Goal: Information Seeking & Learning: Learn about a topic

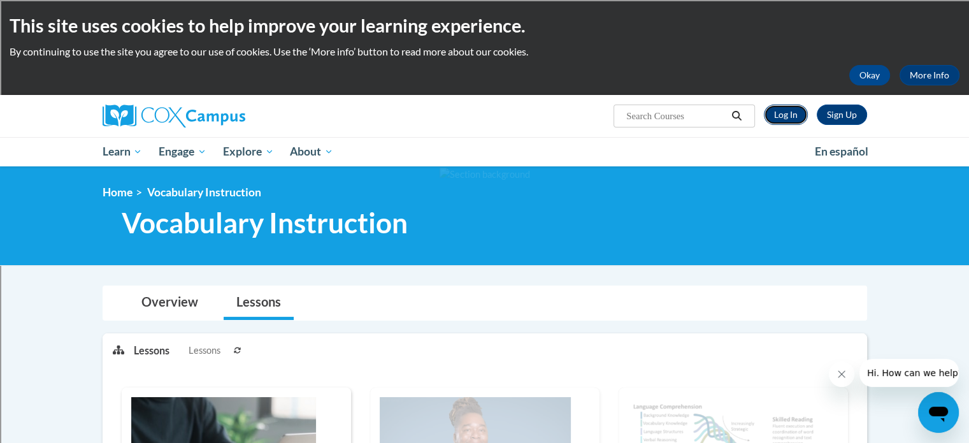
click at [794, 109] on link "Log In" at bounding box center [786, 115] width 44 height 20
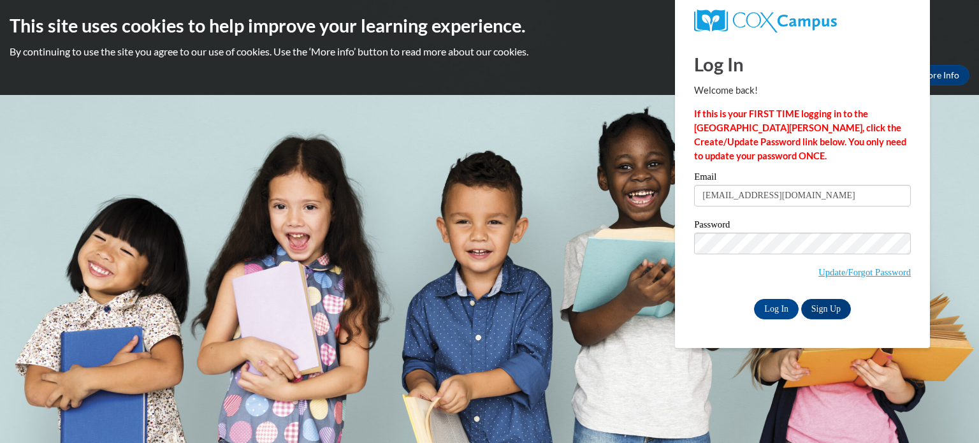
click at [777, 206] on div "Email muskkri@sdmfschools.org" at bounding box center [802, 194] width 217 height 44
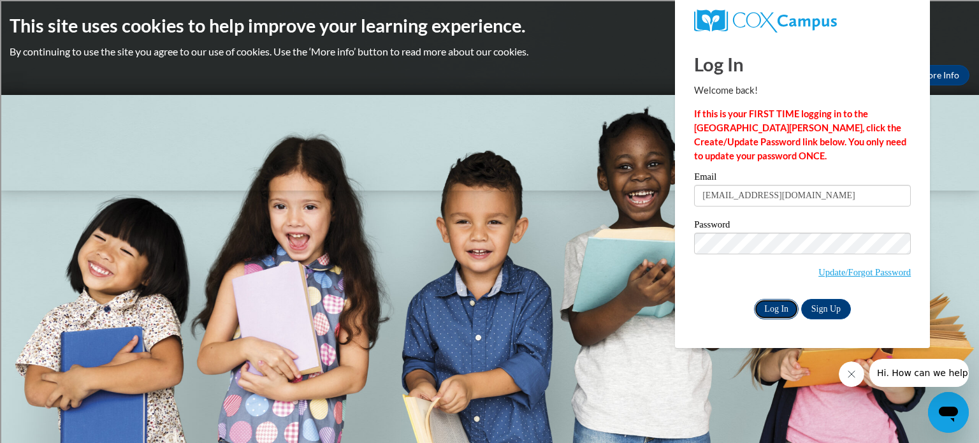
click at [775, 315] on input "Log In" at bounding box center [776, 309] width 45 height 20
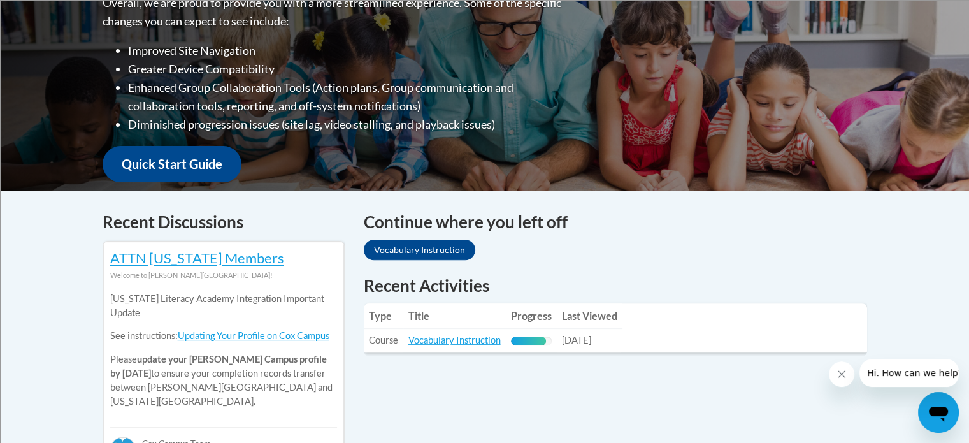
scroll to position [525, 0]
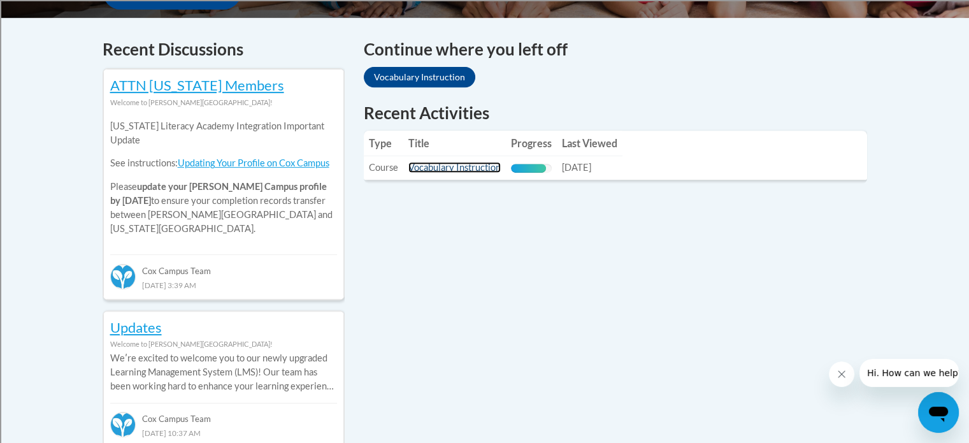
click at [428, 165] on link "Vocabulary Instruction" at bounding box center [455, 167] width 92 height 11
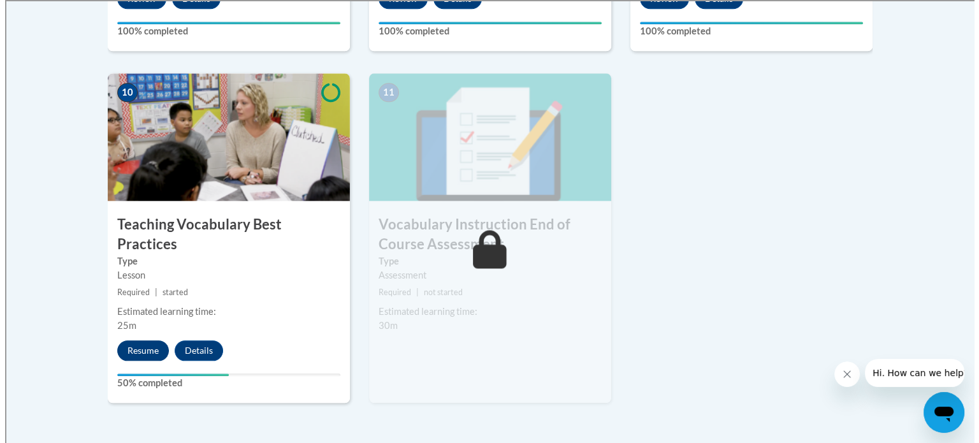
scroll to position [1433, 0]
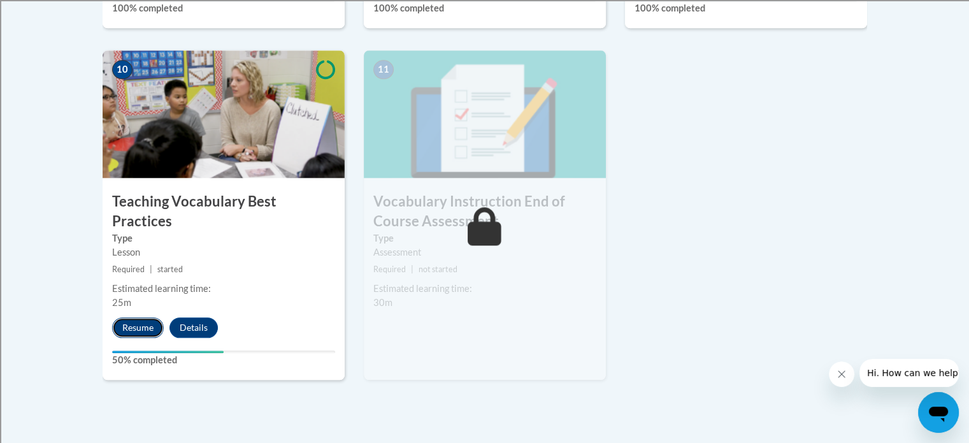
drag, startPoint x: 147, startPoint y: 300, endPoint x: 137, endPoint y: 303, distance: 9.9
click at [137, 317] on button "Resume" at bounding box center [138, 327] width 52 height 20
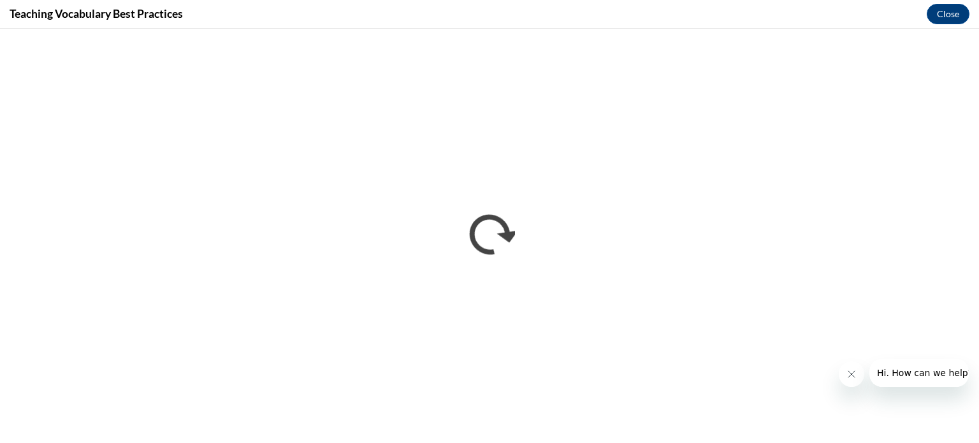
scroll to position [0, 0]
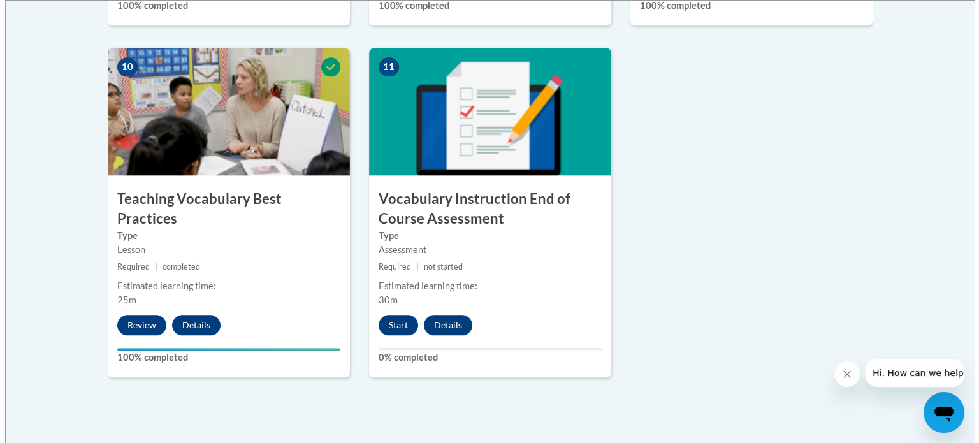
scroll to position [1449, 0]
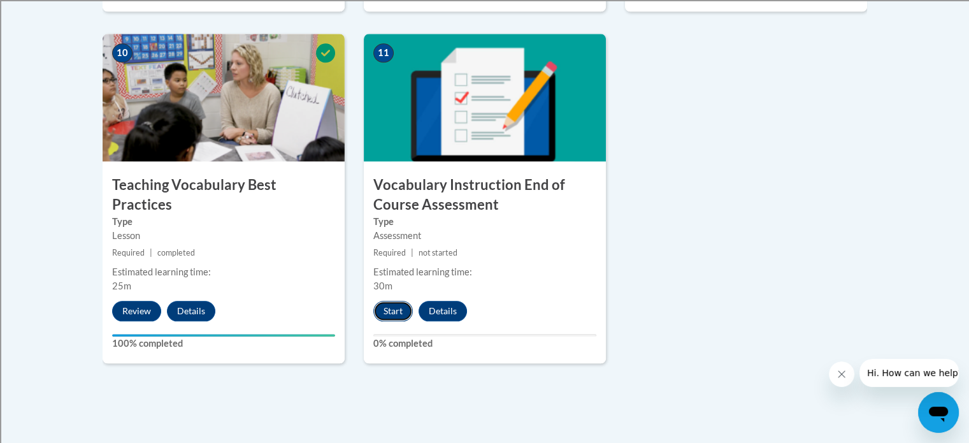
click at [382, 307] on button "Start" at bounding box center [393, 311] width 40 height 20
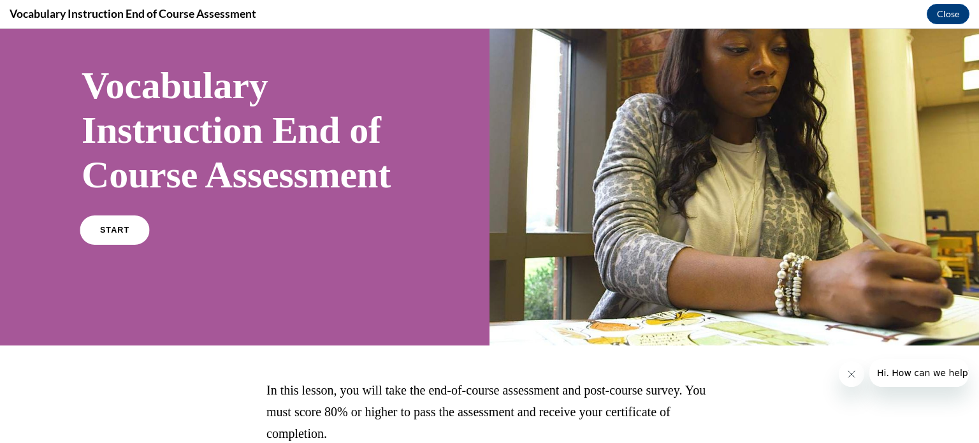
scroll to position [69, 0]
click at [131, 245] on link "START" at bounding box center [114, 229] width 69 height 29
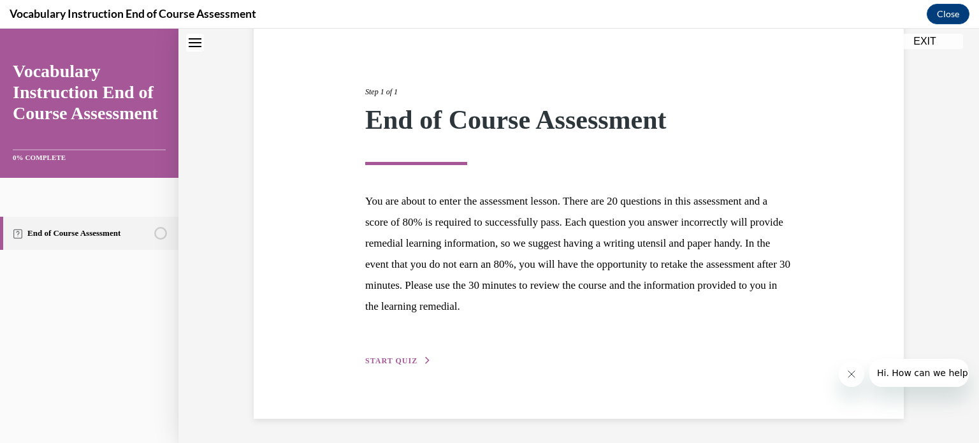
scroll to position [120, 0]
click at [368, 361] on span "START QUIZ" at bounding box center [391, 360] width 52 height 9
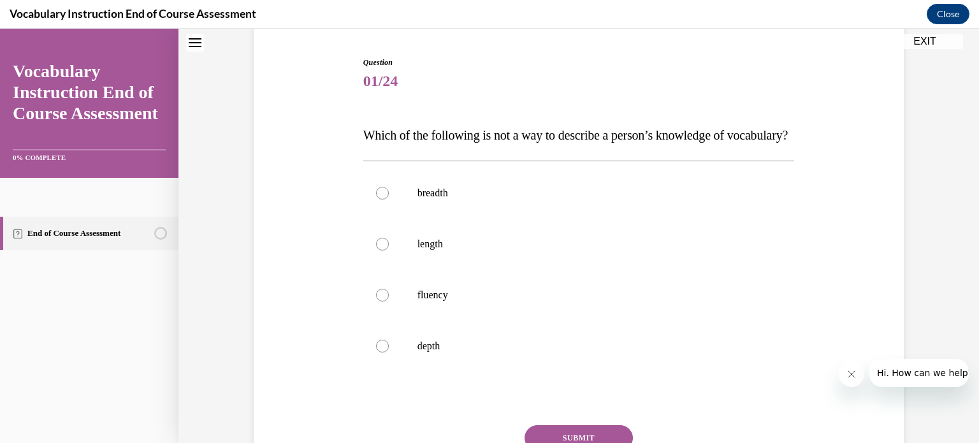
drag, startPoint x: 270, startPoint y: 338, endPoint x: 304, endPoint y: 332, distance: 34.4
click at [304, 332] on div "Question 01/24 Which of the following is not a way to describe a person’s knowl…" at bounding box center [578, 273] width 656 height 511
click at [394, 311] on label "fluency" at bounding box center [578, 295] width 431 height 51
click at [389, 301] on input "fluency" at bounding box center [382, 295] width 13 height 13
radio input "true"
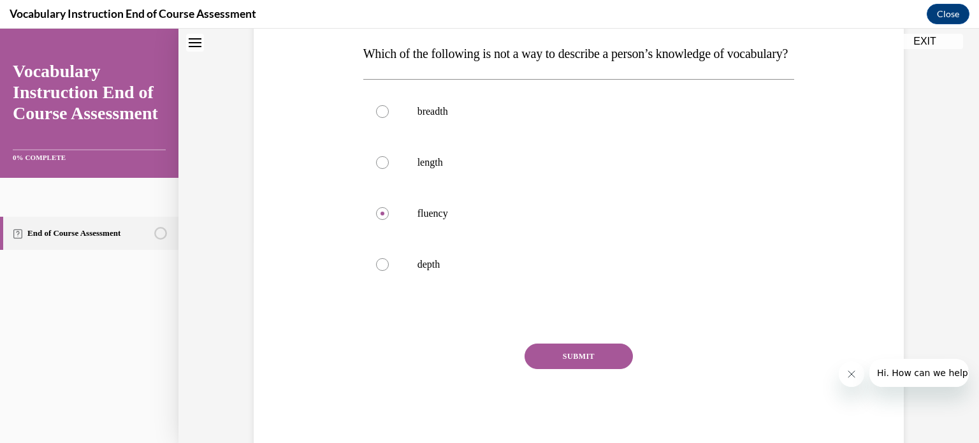
click at [574, 369] on button "SUBMIT" at bounding box center [579, 356] width 108 height 25
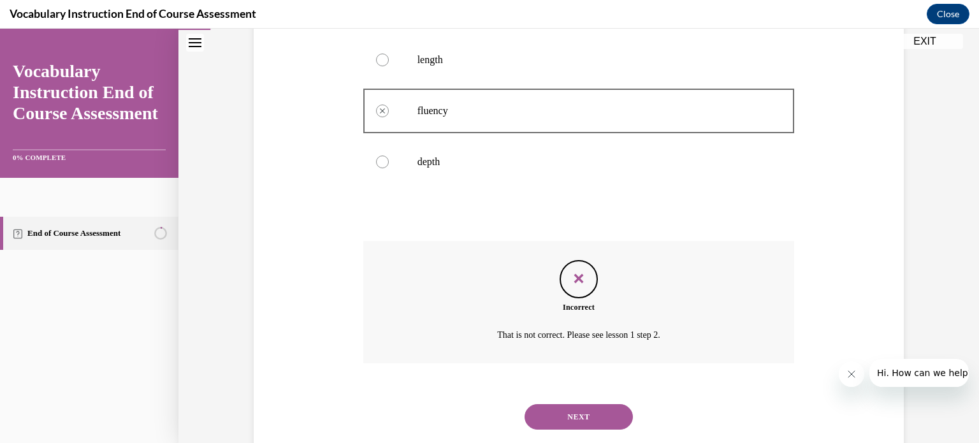
scroll to position [303, 0]
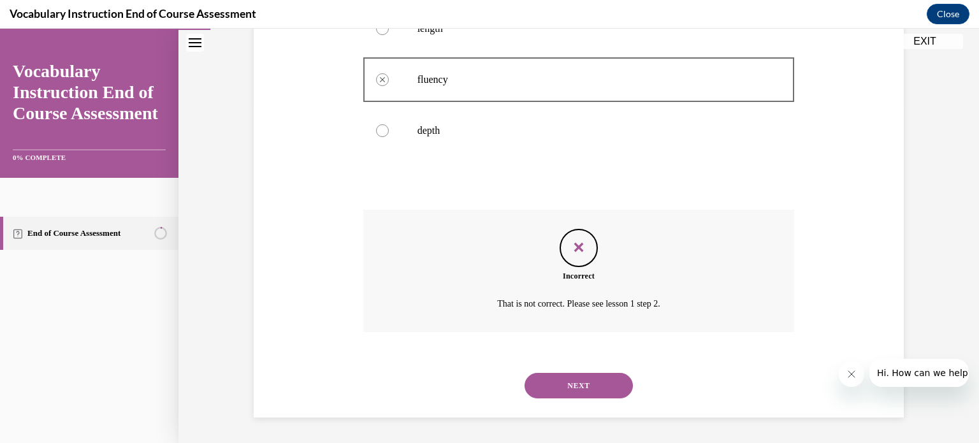
click at [573, 385] on button "NEXT" at bounding box center [579, 385] width 108 height 25
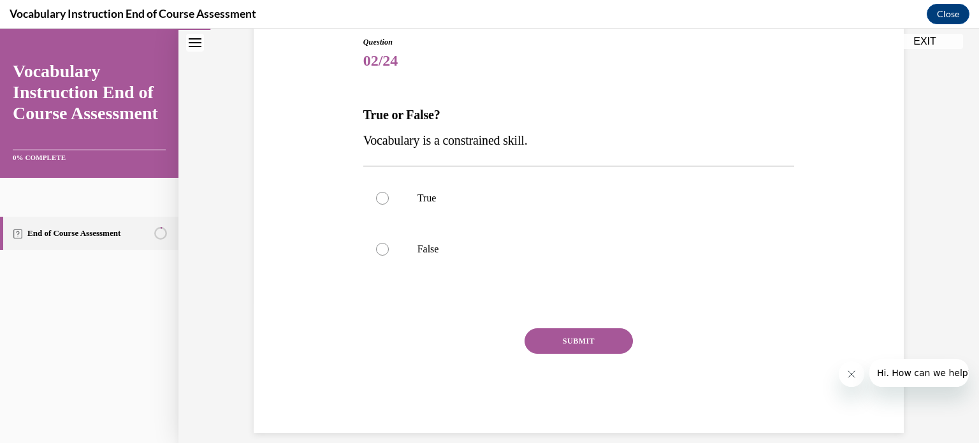
scroll to position [139, 0]
drag, startPoint x: 447, startPoint y: 140, endPoint x: 489, endPoint y: 140, distance: 41.4
click at [489, 140] on span "Vocabulary is a constrained skill." at bounding box center [445, 142] width 164 height 14
click at [390, 198] on label "True" at bounding box center [578, 200] width 431 height 51
click at [389, 198] on input "True" at bounding box center [382, 200] width 13 height 13
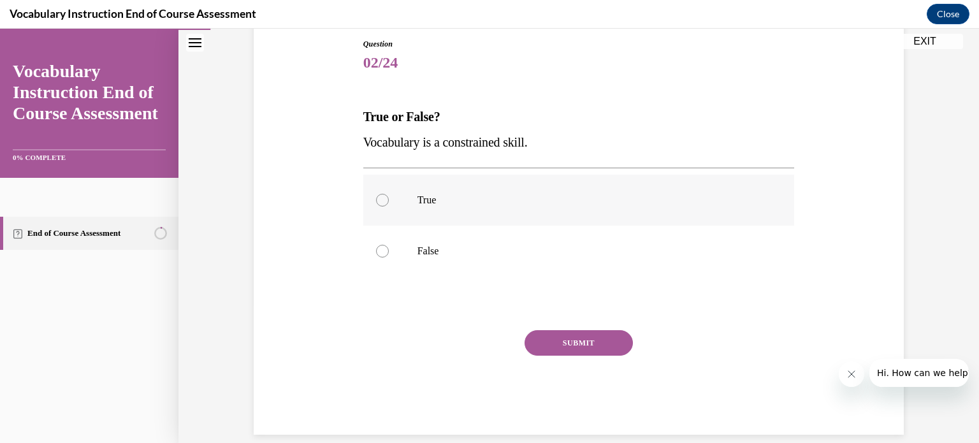
radio input "true"
click at [600, 339] on button "SUBMIT" at bounding box center [579, 342] width 108 height 25
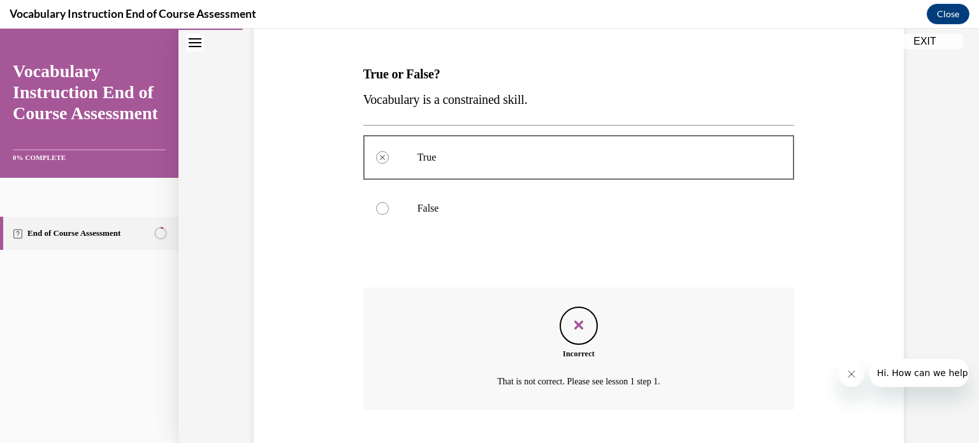
scroll to position [259, 0]
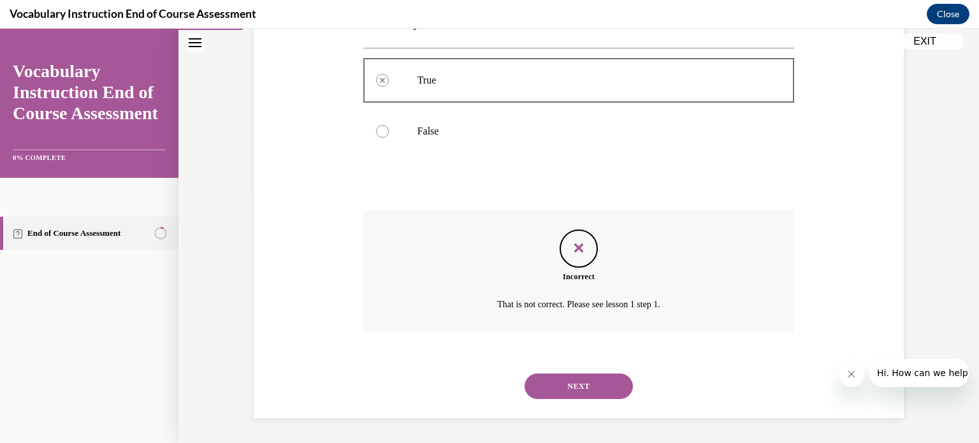
click at [583, 390] on button "NEXT" at bounding box center [579, 385] width 108 height 25
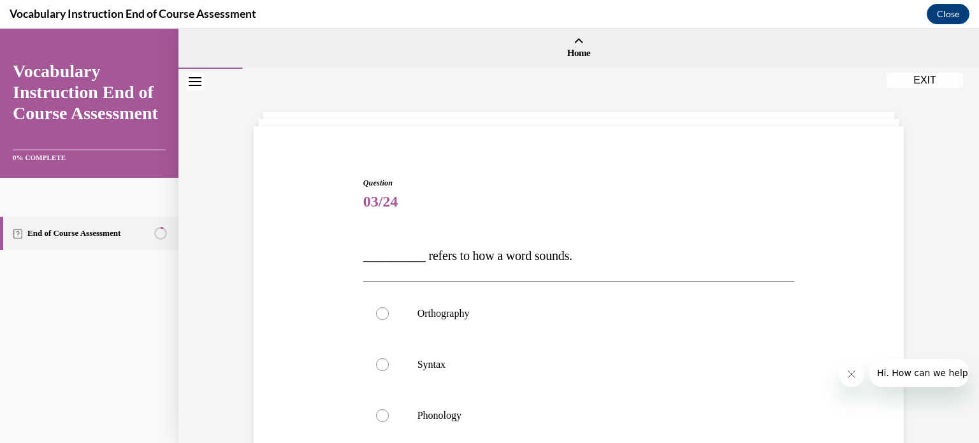
scroll to position [152, 0]
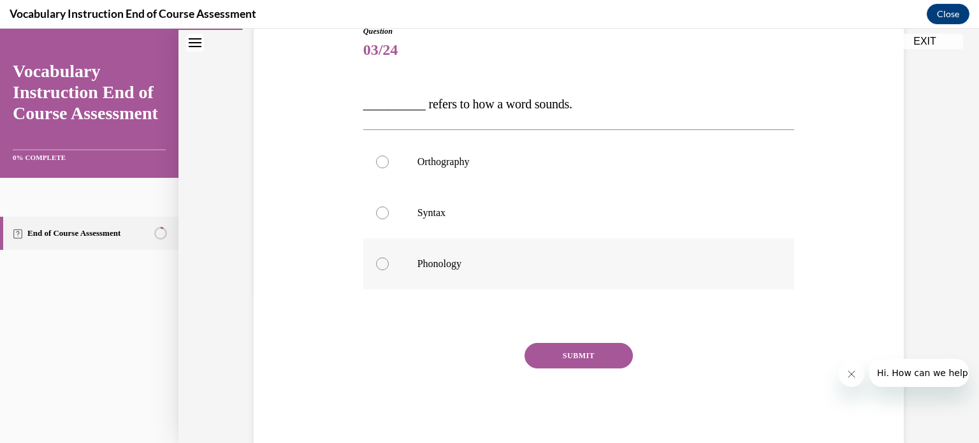
click at [427, 256] on label "Phonology" at bounding box center [578, 263] width 431 height 51
click at [389, 257] on input "Phonology" at bounding box center [382, 263] width 13 height 13
radio input "true"
click at [584, 356] on button "SUBMIT" at bounding box center [579, 355] width 108 height 25
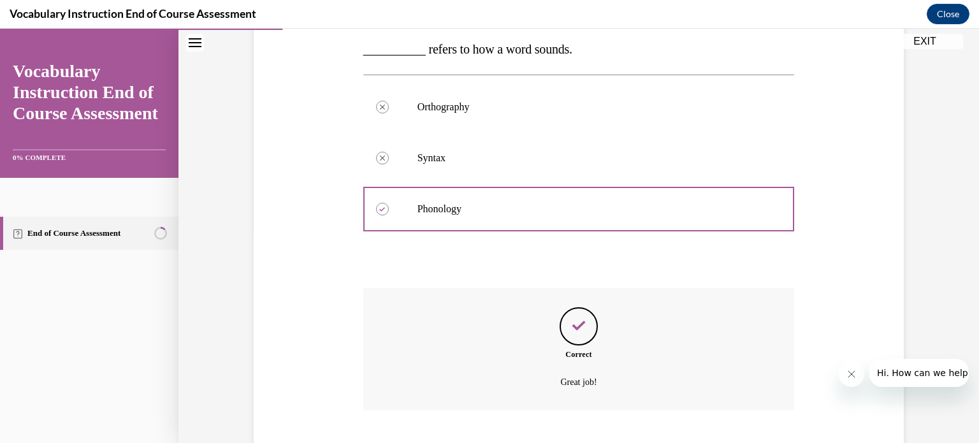
scroll to position [284, 0]
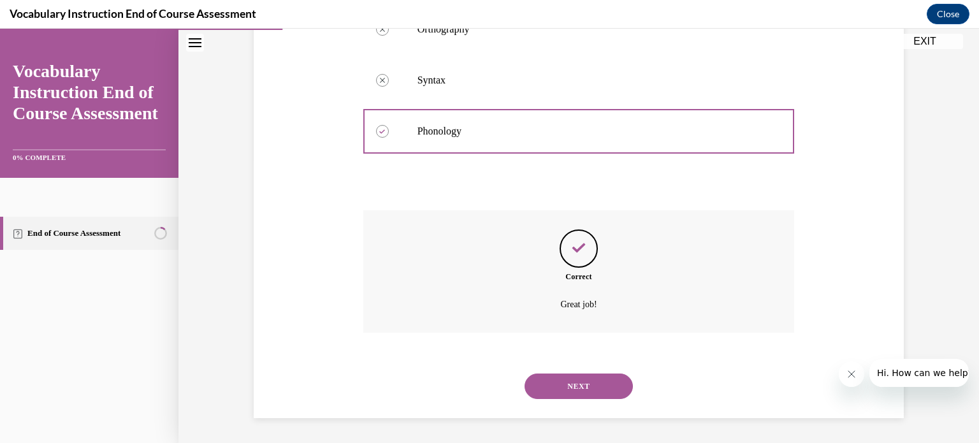
click at [880, 229] on div "Question 03/24 __________ refers to how a word sounds. Orthography Correctly un…" at bounding box center [578, 136] width 656 height 563
click at [584, 382] on button "NEXT" at bounding box center [579, 385] width 108 height 25
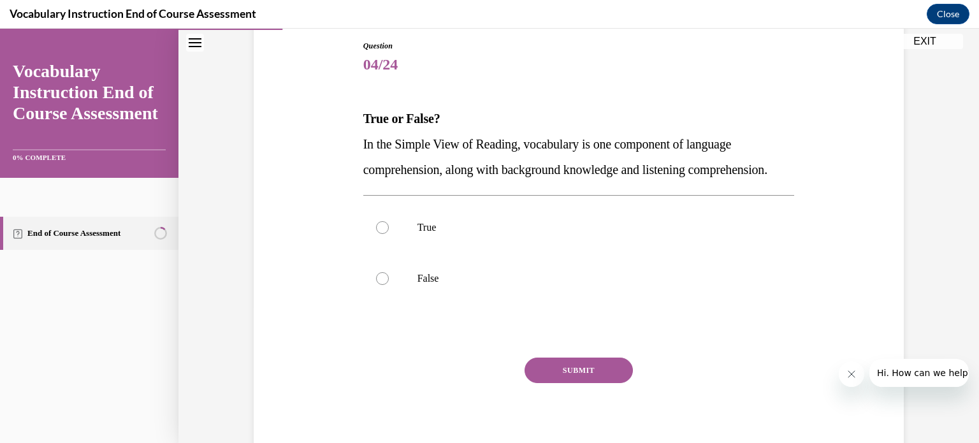
scroll to position [137, 0]
click at [584, 382] on button "SUBMIT" at bounding box center [579, 370] width 108 height 25
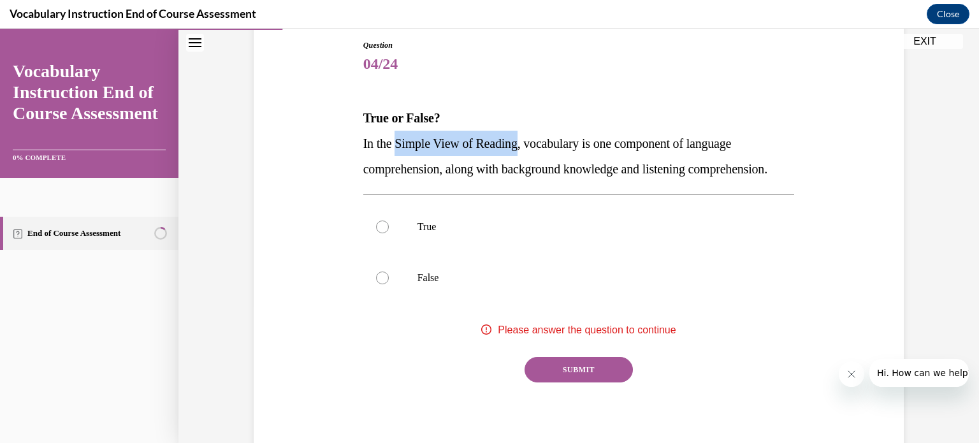
drag, startPoint x: 391, startPoint y: 144, endPoint x: 519, endPoint y: 140, distance: 128.2
click at [519, 140] on span "In the Simple View of Reading, vocabulary is one component of language comprehe…" at bounding box center [565, 156] width 404 height 40
copy span "Simple View of Reading"
click at [400, 246] on label "True" at bounding box center [578, 226] width 431 height 51
click at [389, 233] on input "True" at bounding box center [382, 227] width 13 height 13
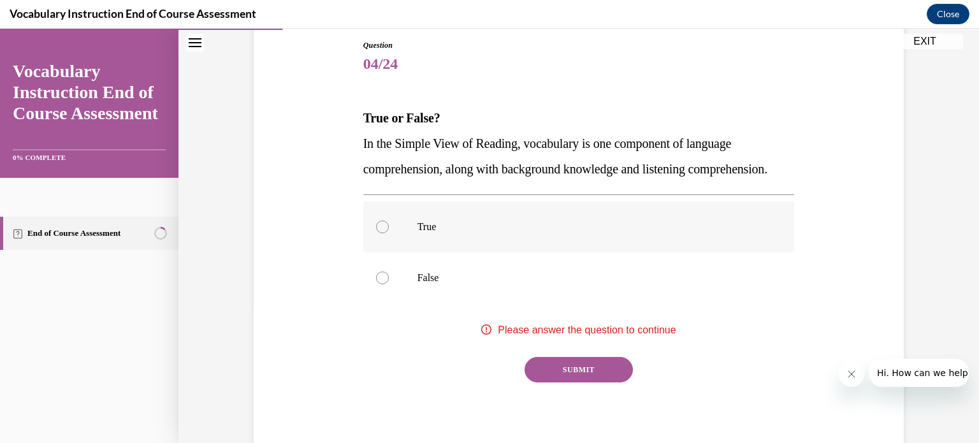
radio input "true"
click at [548, 382] on button "SUBMIT" at bounding box center [579, 369] width 108 height 25
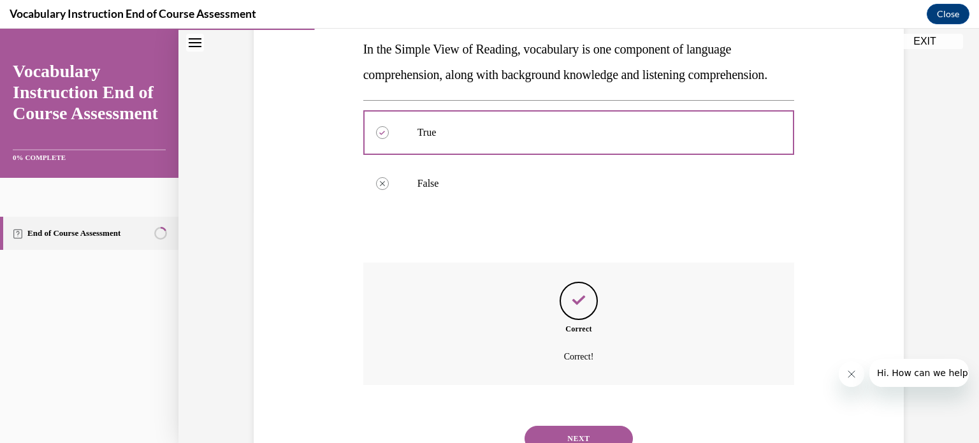
scroll to position [310, 0]
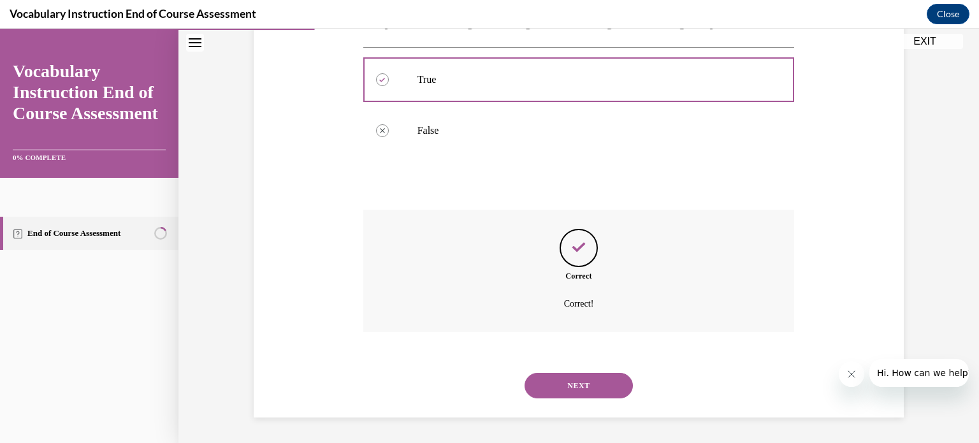
click at [561, 386] on button "NEXT" at bounding box center [579, 385] width 108 height 25
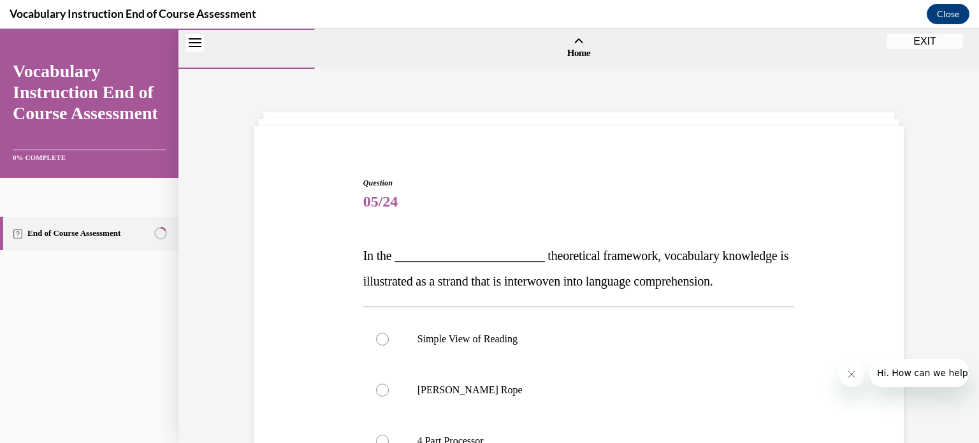
scroll to position [89, 0]
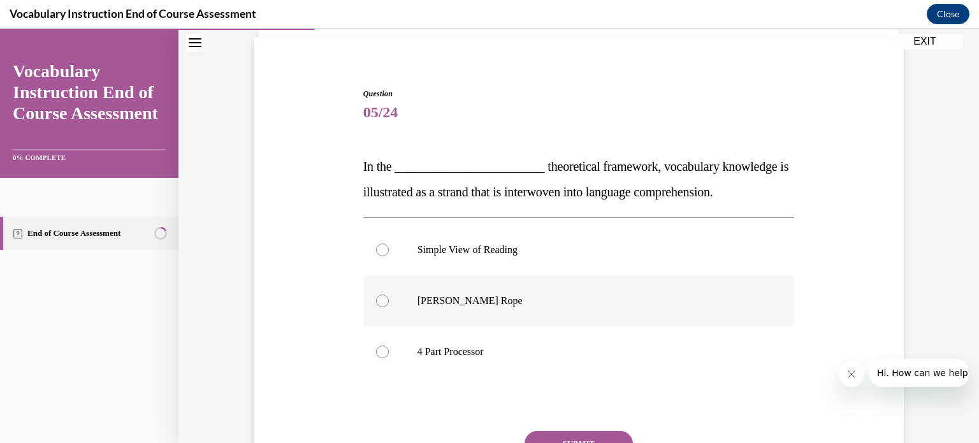
click at [500, 315] on label "Scarborough's Rope" at bounding box center [578, 300] width 431 height 51
click at [389, 307] on input "Scarborough's Rope" at bounding box center [382, 300] width 13 height 13
radio input "true"
click at [563, 438] on button "SUBMIT" at bounding box center [579, 443] width 108 height 25
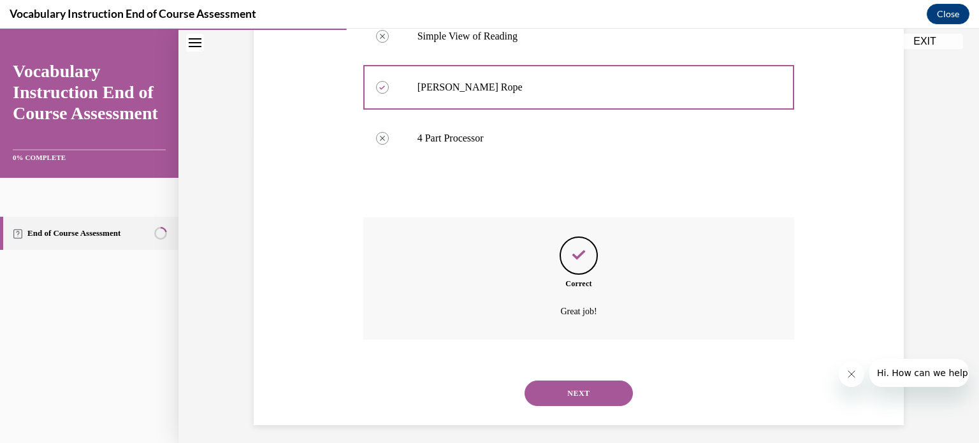
scroll to position [310, 0]
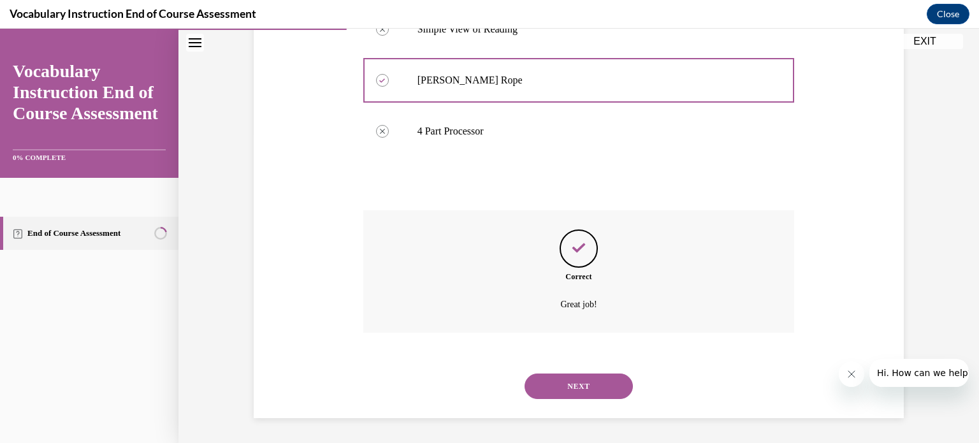
click at [586, 403] on div "NEXT" at bounding box center [578, 386] width 431 height 51
click at [581, 395] on button "NEXT" at bounding box center [579, 385] width 108 height 25
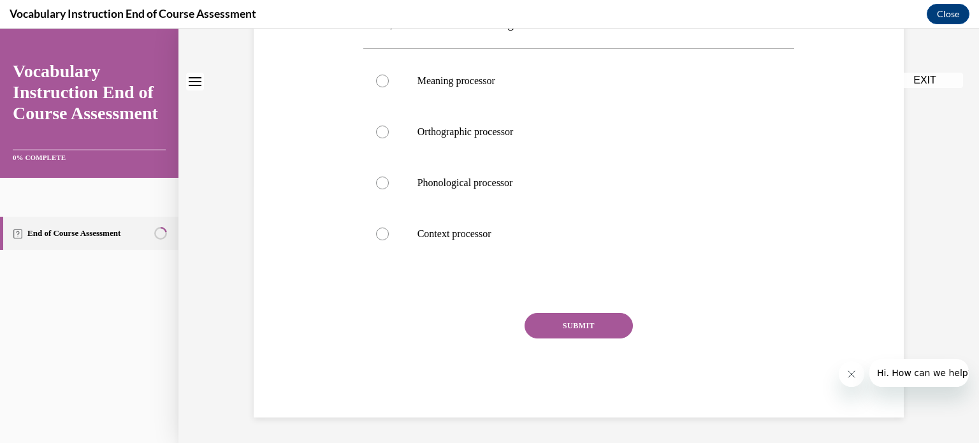
scroll to position [0, 0]
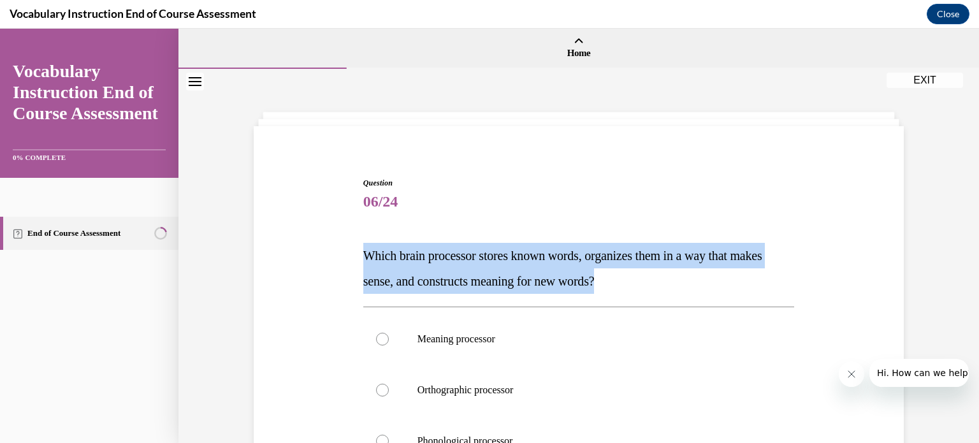
drag, startPoint x: 663, startPoint y: 277, endPoint x: 354, endPoint y: 254, distance: 309.4
click at [360, 254] on div "Question 06/24 Which brain processor stores known words, organizes them in a wa…" at bounding box center [579, 417] width 438 height 518
copy span "Which brain processor stores known words, organizes them in a way that makes se…"
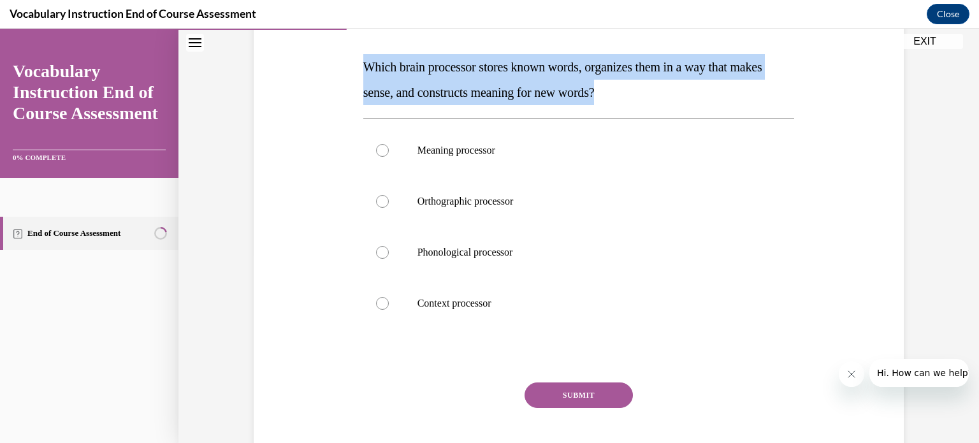
scroll to position [188, 0]
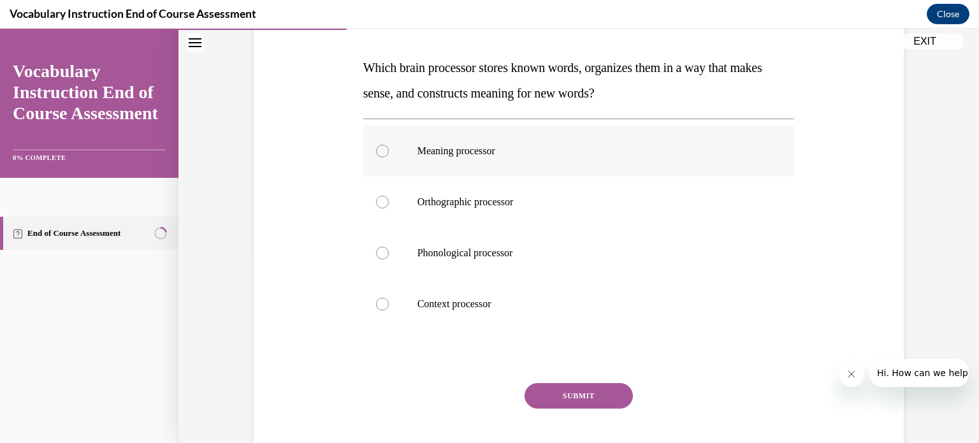
click at [451, 153] on p "Meaning processor" at bounding box center [589, 151] width 345 height 13
click at [389, 153] on input "Meaning processor" at bounding box center [382, 151] width 13 height 13
radio input "true"
click at [571, 390] on button "SUBMIT" at bounding box center [579, 395] width 108 height 25
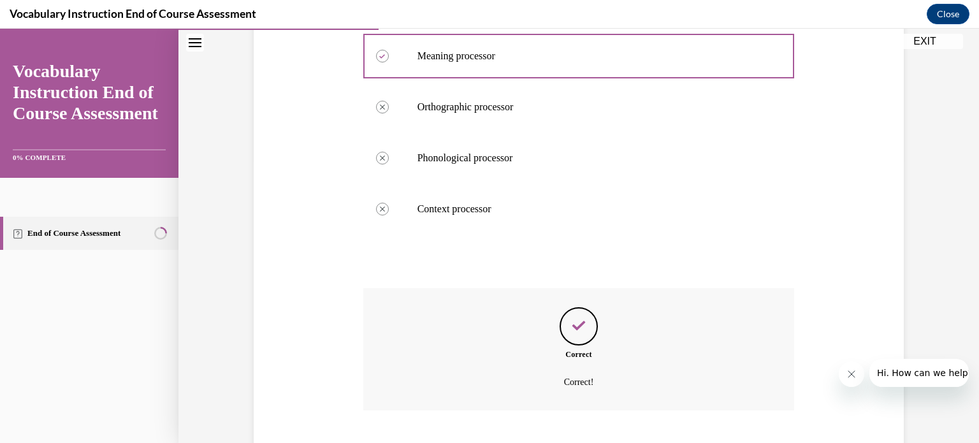
scroll to position [361, 0]
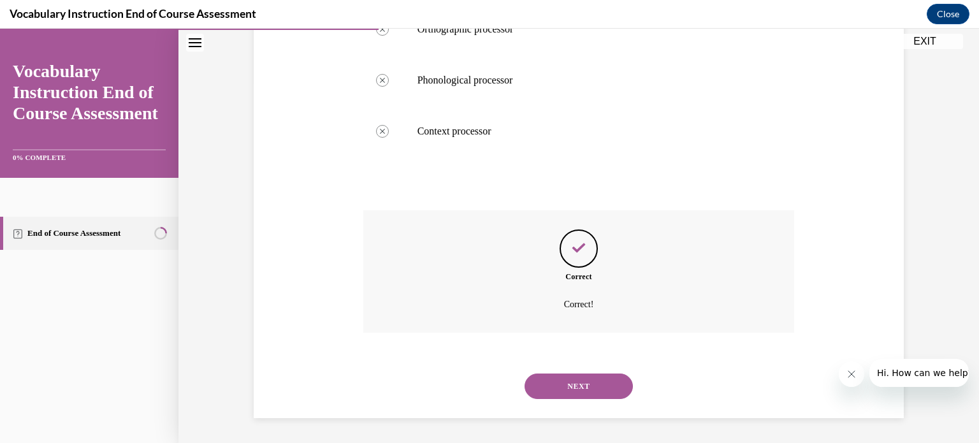
click at [556, 384] on button "NEXT" at bounding box center [579, 385] width 108 height 25
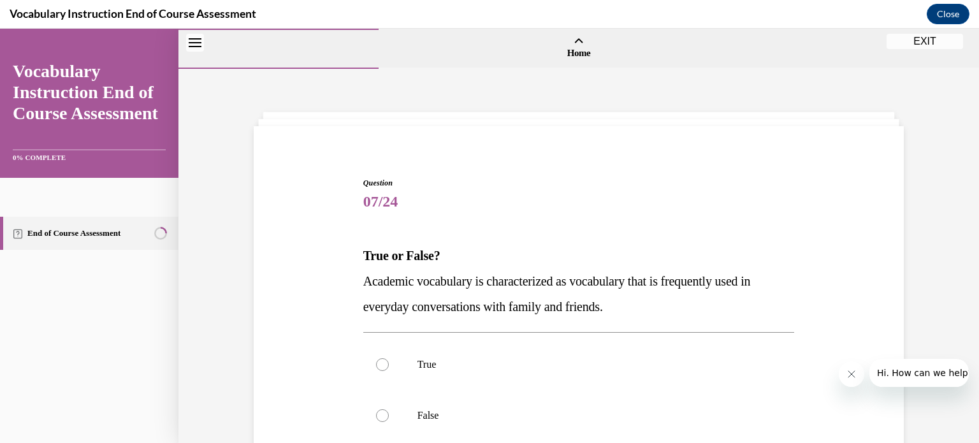
scroll to position [150, 0]
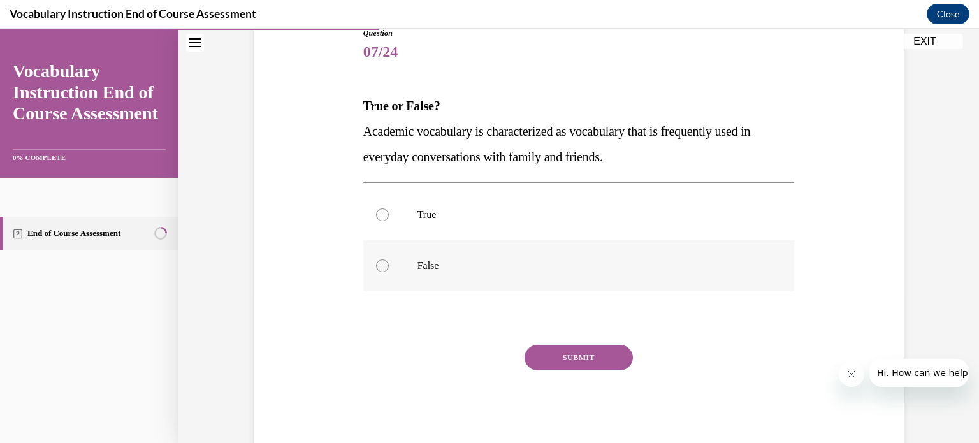
click at [425, 261] on p "False" at bounding box center [589, 265] width 345 height 13
click at [389, 261] on input "False" at bounding box center [382, 265] width 13 height 13
radio input "true"
click at [563, 338] on div "Question 07/24 True or False? Academic vocabulary is characterized as vocabular…" at bounding box center [578, 238] width 431 height 422
click at [560, 351] on button "SUBMIT" at bounding box center [579, 357] width 108 height 25
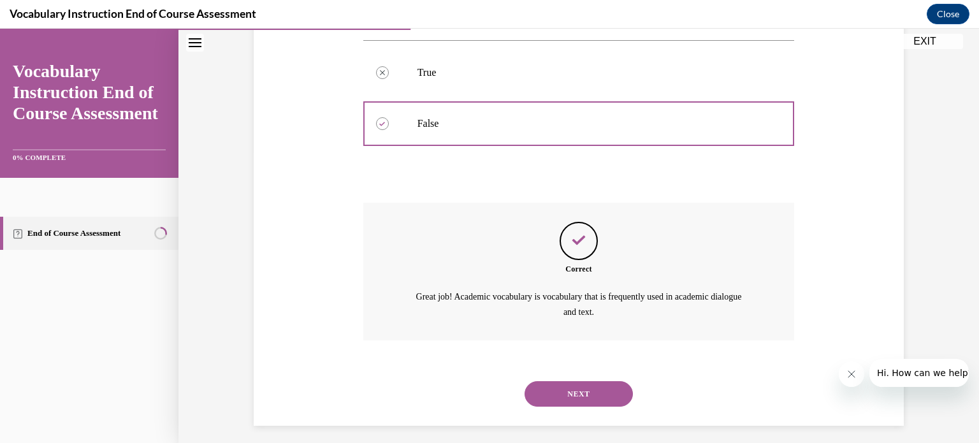
scroll to position [300, 0]
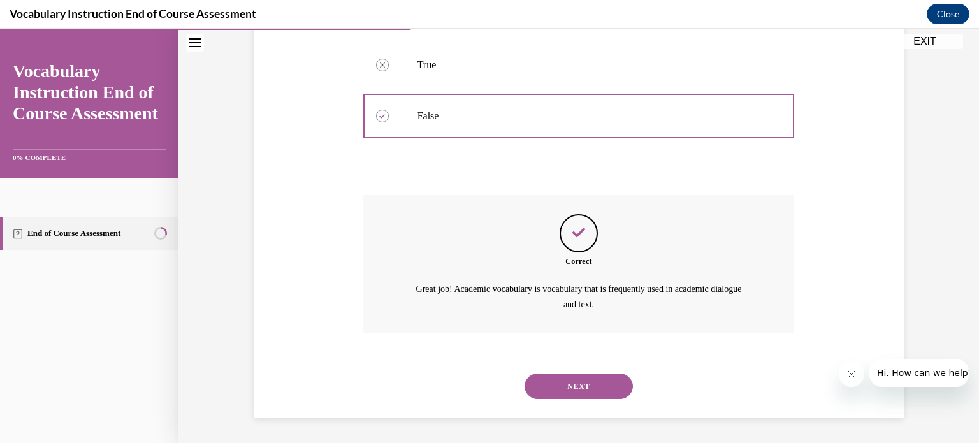
click at [561, 378] on button "NEXT" at bounding box center [579, 385] width 108 height 25
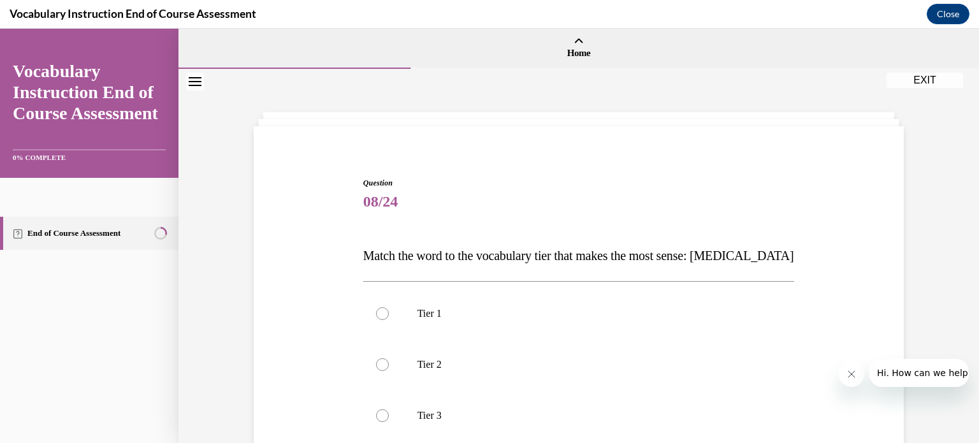
scroll to position [71, 0]
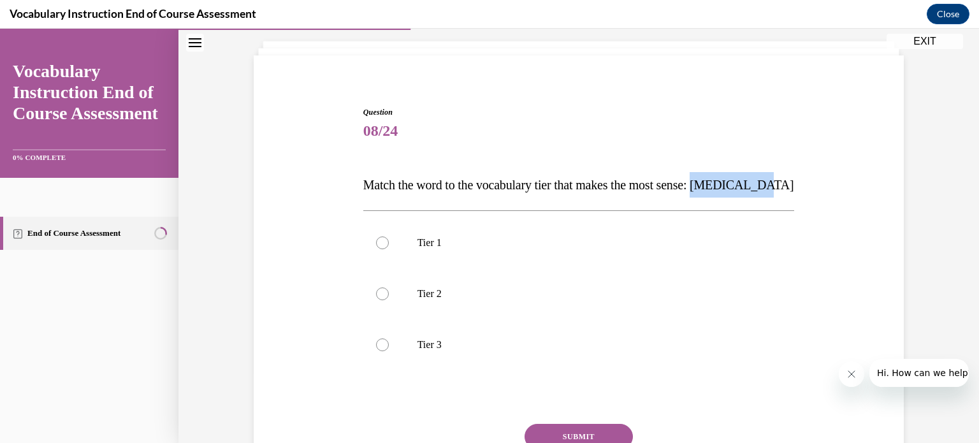
drag, startPoint x: 790, startPoint y: 182, endPoint x: 720, endPoint y: 185, distance: 70.8
click at [720, 185] on div "Question 08/24 Match the word to the vocabulary tier that makes the most sense:…" at bounding box center [579, 307] width 438 height 441
click at [403, 328] on label "Tier 3" at bounding box center [578, 344] width 431 height 51
click at [389, 338] on input "Tier 3" at bounding box center [382, 344] width 13 height 13
radio input "true"
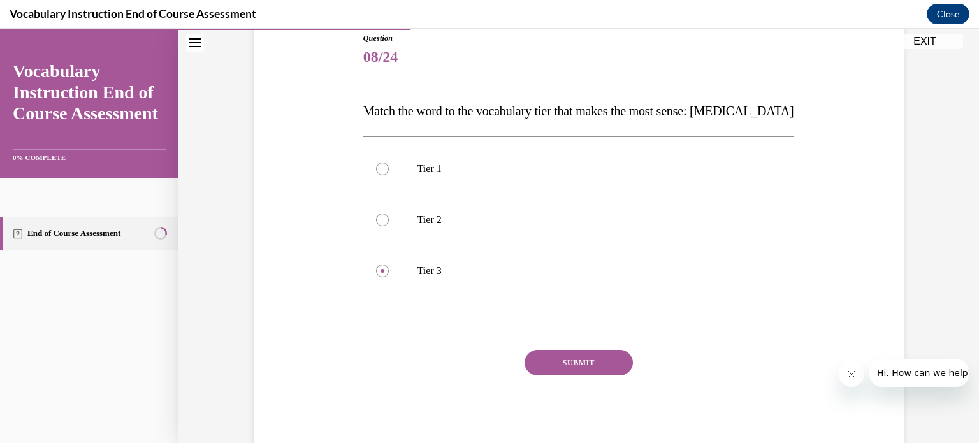
click at [586, 366] on button "SUBMIT" at bounding box center [579, 362] width 108 height 25
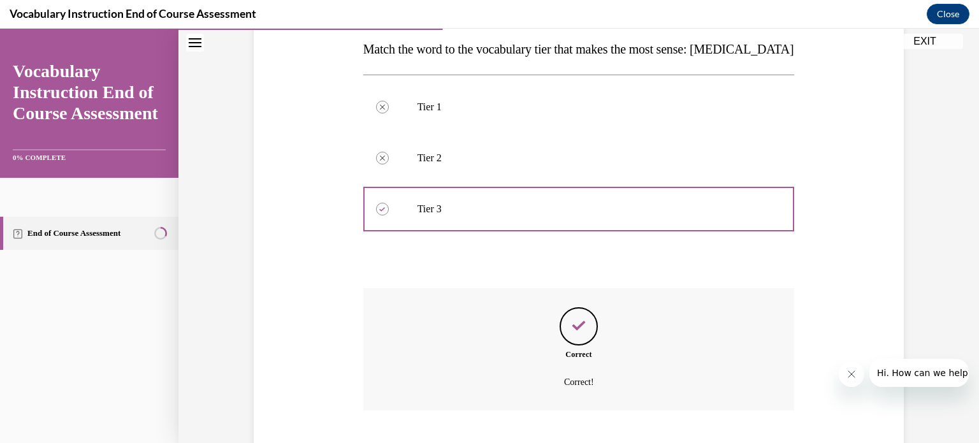
scroll to position [284, 0]
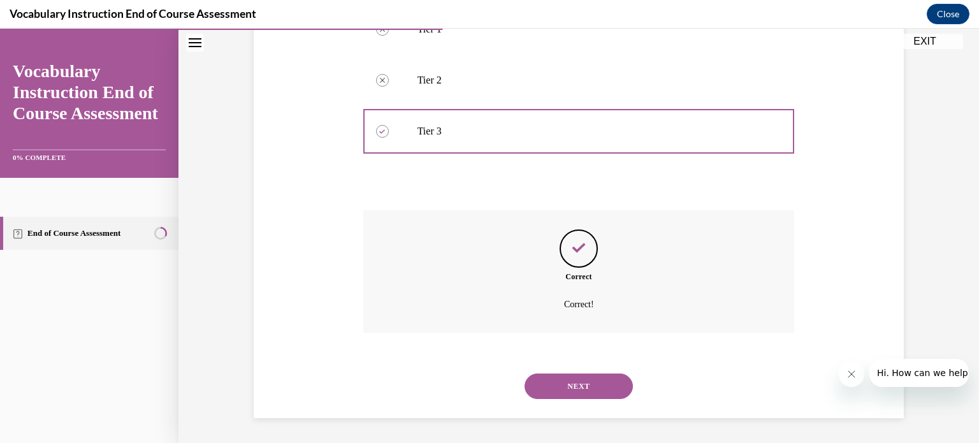
click at [563, 373] on button "NEXT" at bounding box center [579, 385] width 108 height 25
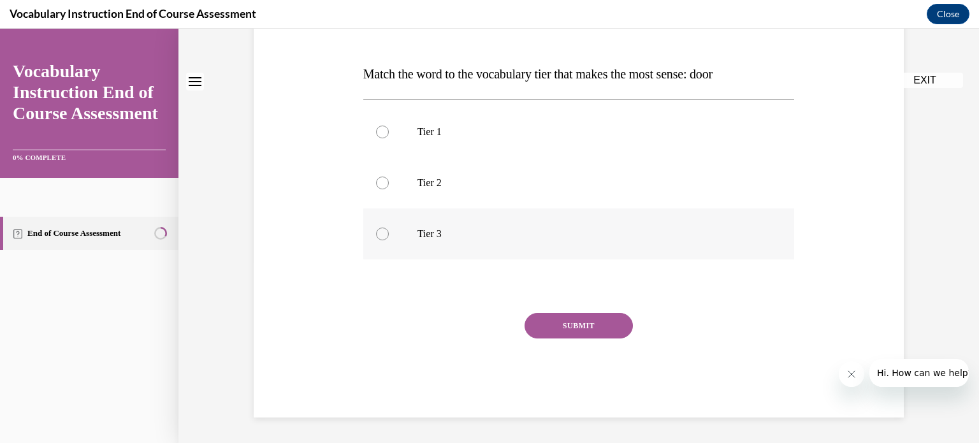
scroll to position [0, 0]
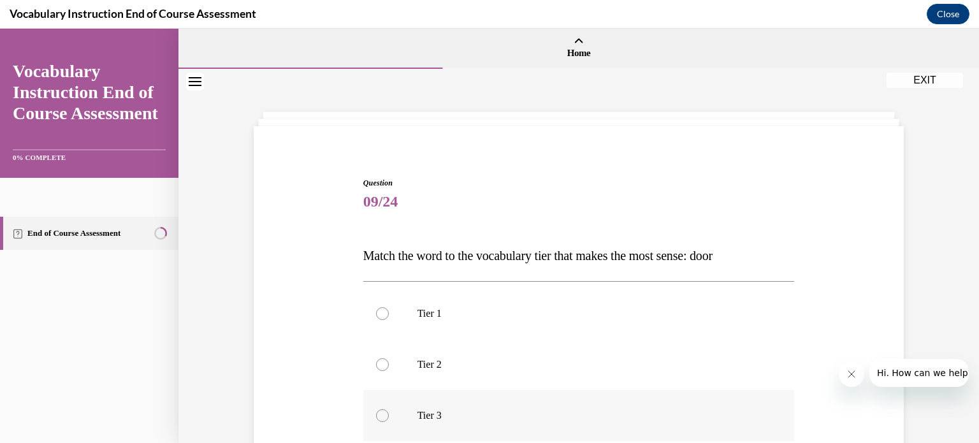
click at [556, 409] on p "Tier 3" at bounding box center [589, 415] width 345 height 13
click at [389, 409] on input "Tier 3" at bounding box center [382, 415] width 13 height 13
radio input "true"
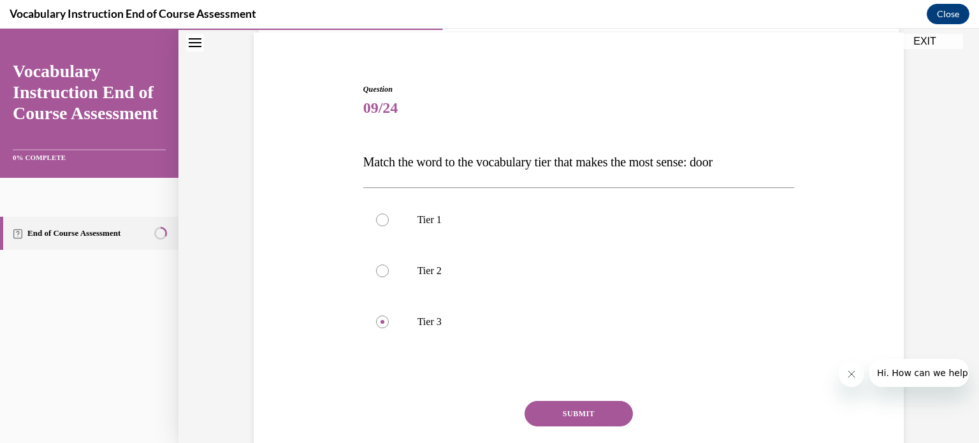
scroll to position [94, 0]
click at [372, 224] on label "Tier 1" at bounding box center [578, 219] width 431 height 51
click at [376, 224] on input "Tier 1" at bounding box center [382, 219] width 13 height 13
radio input "true"
click at [575, 417] on button "SUBMIT" at bounding box center [579, 412] width 108 height 25
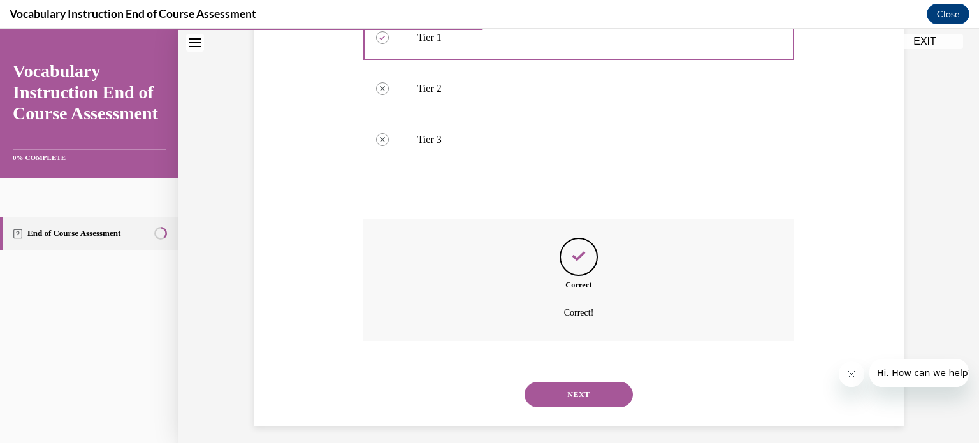
scroll to position [284, 0]
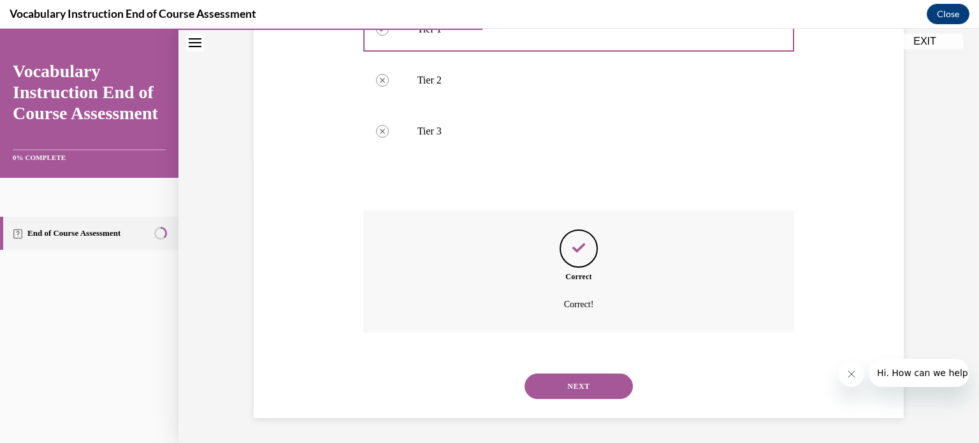
click at [571, 390] on button "NEXT" at bounding box center [579, 385] width 108 height 25
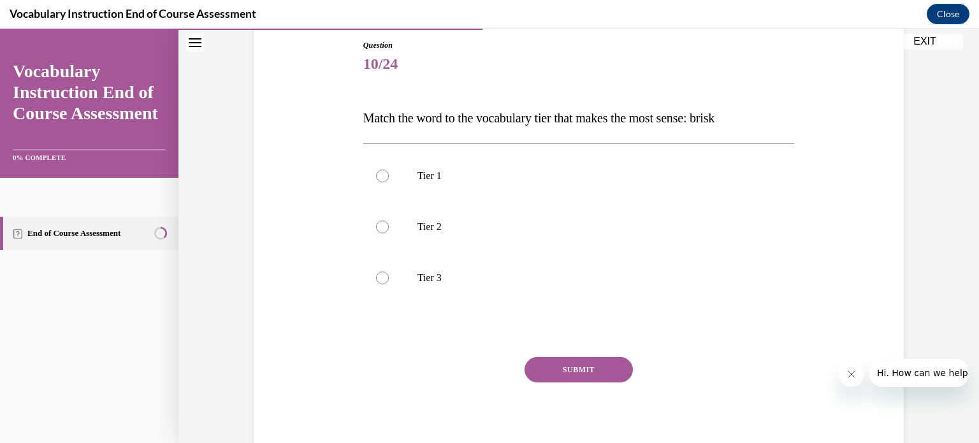
scroll to position [181, 0]
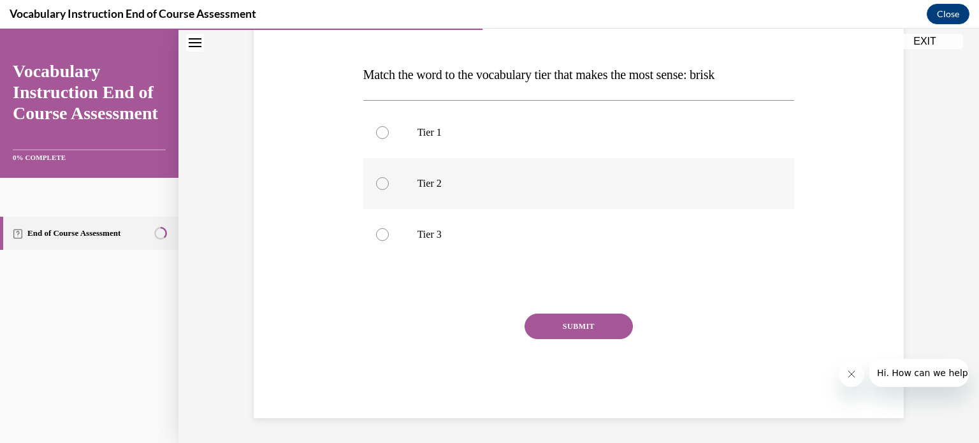
click at [402, 173] on label "Tier 2" at bounding box center [578, 183] width 431 height 51
click at [389, 177] on input "Tier 2" at bounding box center [382, 183] width 13 height 13
radio input "true"
click at [589, 323] on button "SUBMIT" at bounding box center [579, 326] width 108 height 25
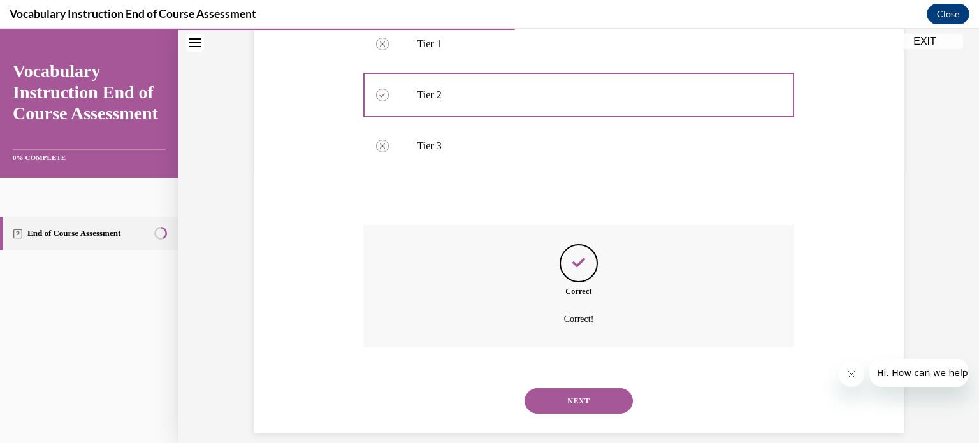
scroll to position [284, 0]
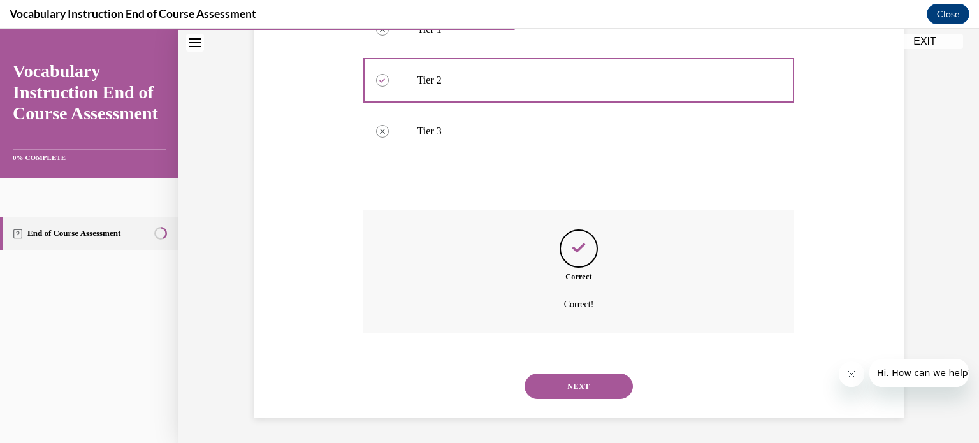
click at [574, 372] on div "NEXT" at bounding box center [578, 386] width 431 height 51
click at [570, 379] on button "NEXT" at bounding box center [579, 385] width 108 height 25
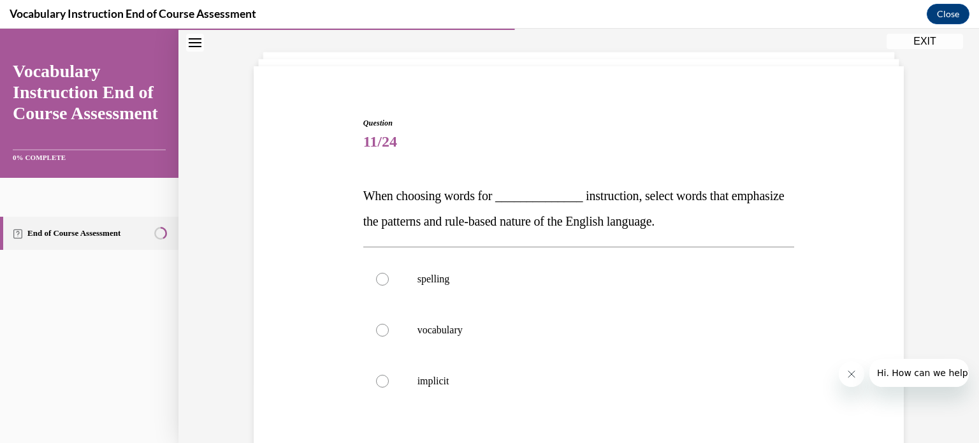
scroll to position [61, 0]
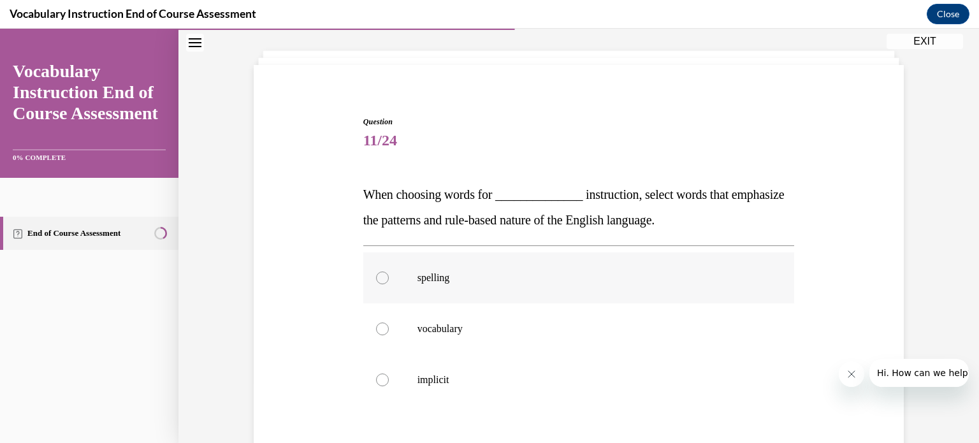
click at [421, 290] on label "spelling" at bounding box center [578, 277] width 431 height 51
click at [389, 284] on input "spelling" at bounding box center [382, 278] width 13 height 13
radio input "true"
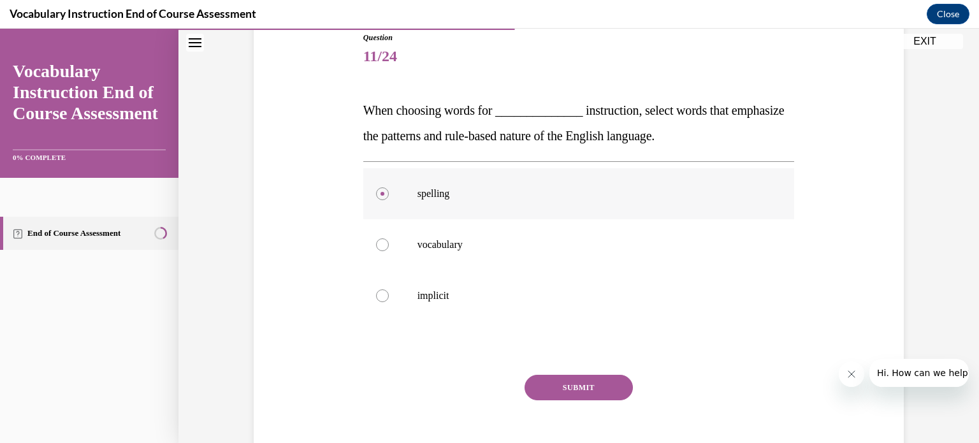
scroll to position [144, 0]
click at [554, 382] on button "SUBMIT" at bounding box center [579, 388] width 108 height 25
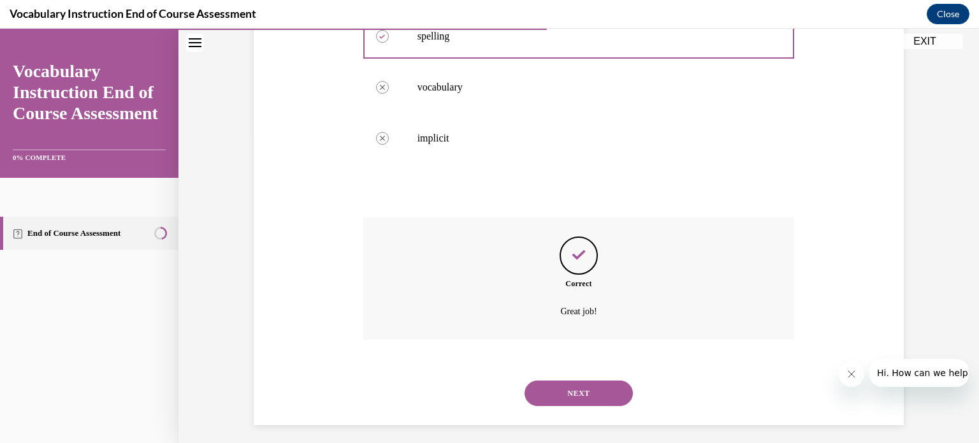
scroll to position [310, 0]
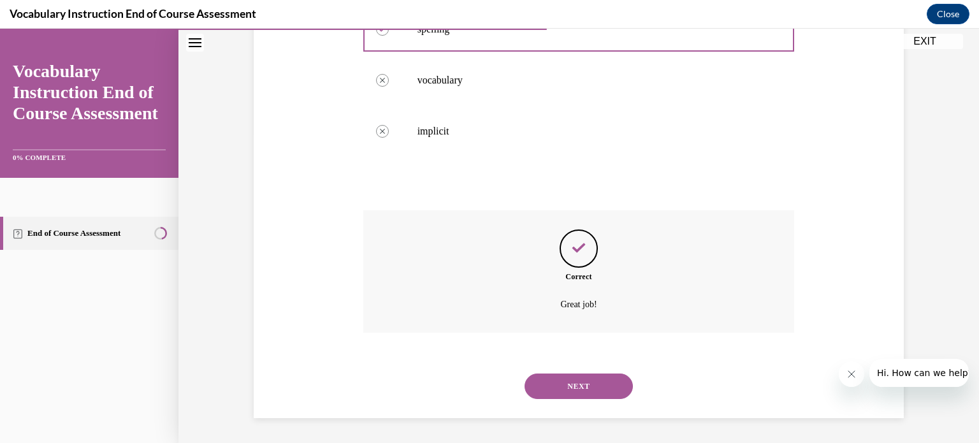
click at [554, 389] on button "NEXT" at bounding box center [579, 385] width 108 height 25
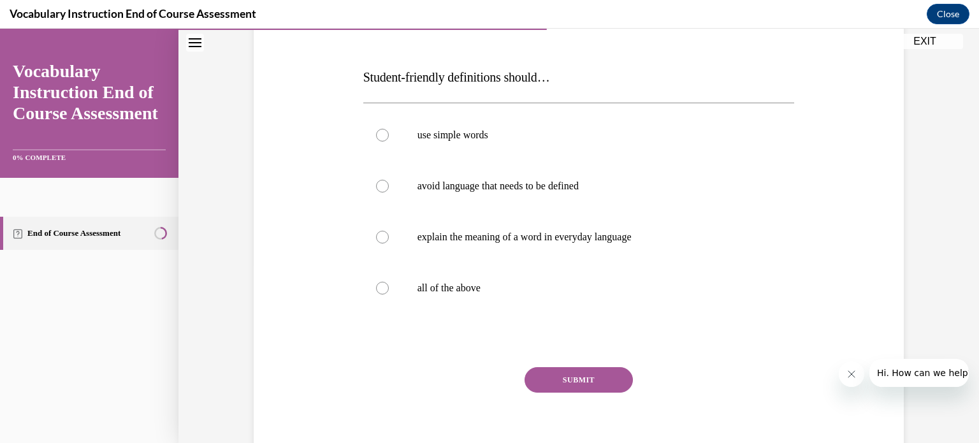
scroll to position [180, 0]
click at [427, 283] on p "all of the above" at bounding box center [589, 286] width 345 height 13
click at [389, 283] on input "all of the above" at bounding box center [382, 286] width 13 height 13
radio input "true"
click at [566, 372] on button "SUBMIT" at bounding box center [579, 378] width 108 height 25
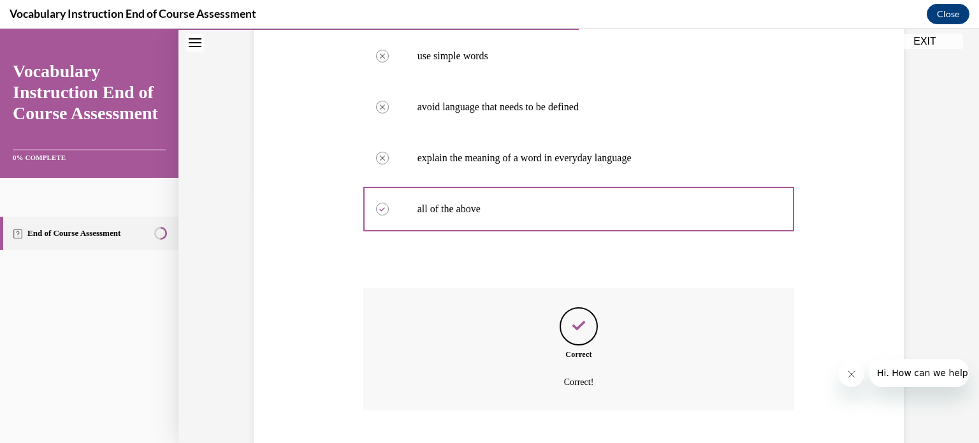
scroll to position [335, 0]
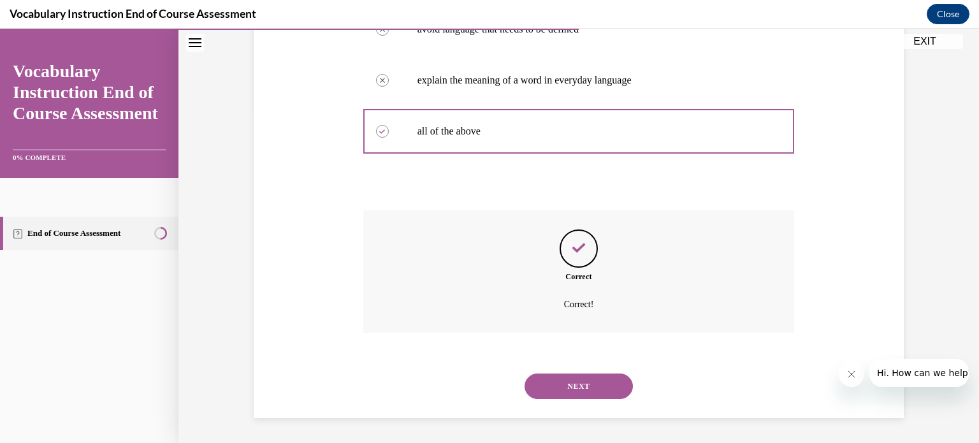
click at [558, 389] on button "NEXT" at bounding box center [579, 385] width 108 height 25
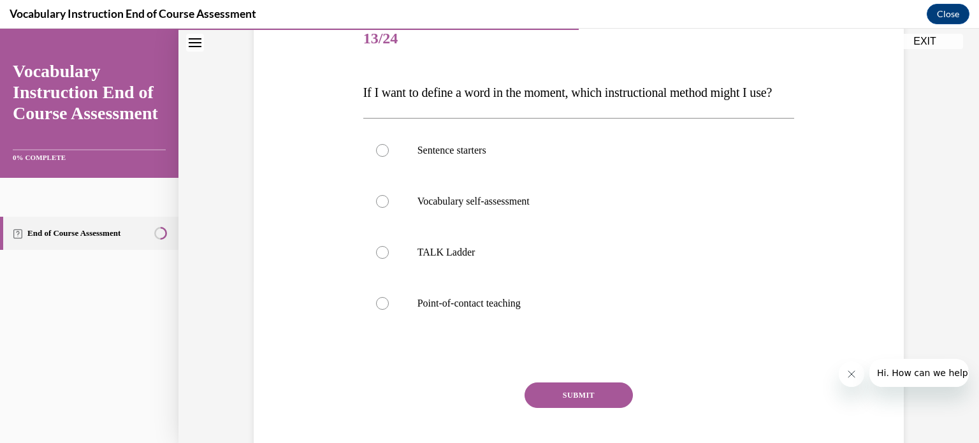
scroll to position [163, 0]
click at [477, 330] on label "Point-of-contact teaching" at bounding box center [578, 304] width 431 height 51
click at [389, 310] on input "Point-of-contact teaching" at bounding box center [382, 304] width 13 height 13
radio input "true"
click at [547, 409] on button "SUBMIT" at bounding box center [579, 395] width 108 height 25
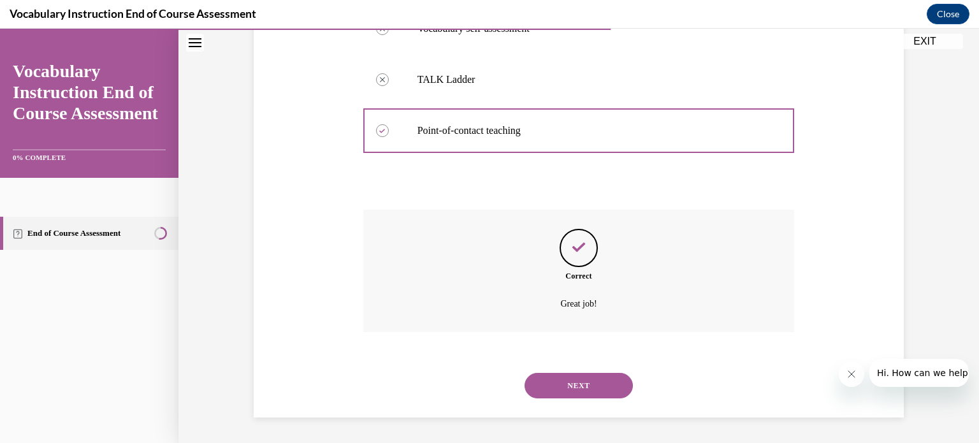
scroll to position [361, 0]
click at [571, 393] on button "NEXT" at bounding box center [579, 385] width 108 height 25
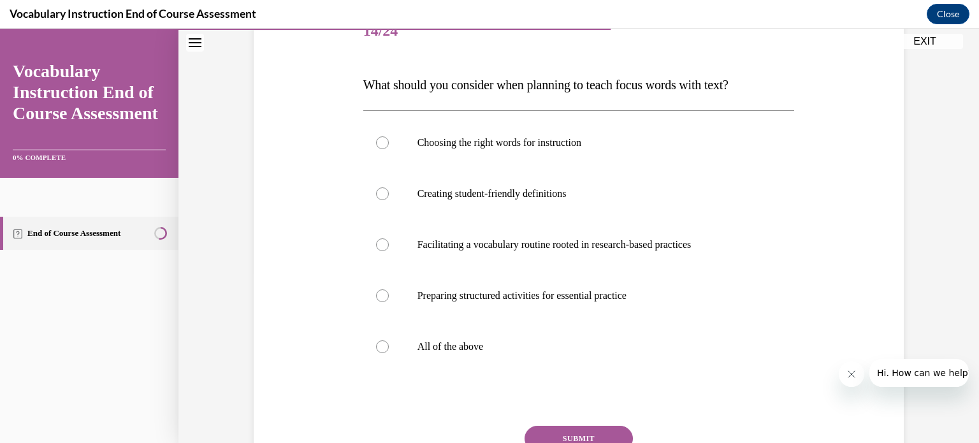
scroll to position [171, 0]
click at [460, 353] on label "All of the above" at bounding box center [578, 346] width 431 height 51
click at [389, 353] on input "All of the above" at bounding box center [382, 346] width 13 height 13
radio input "true"
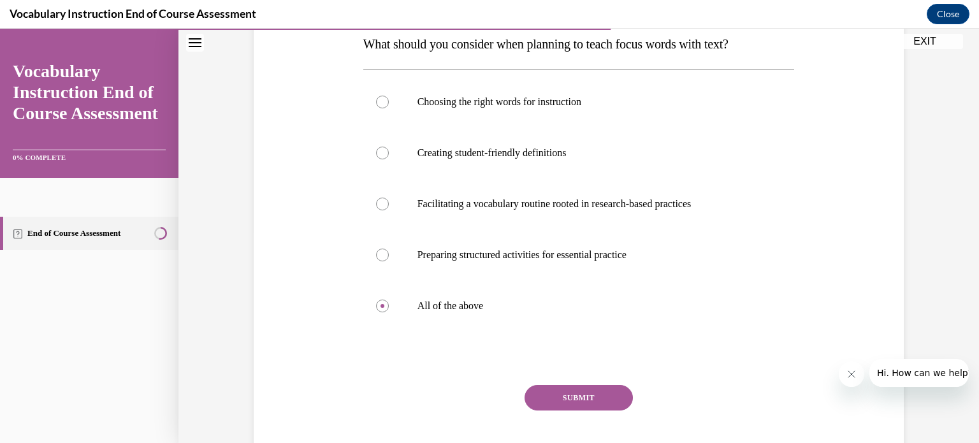
click at [581, 402] on button "SUBMIT" at bounding box center [579, 397] width 108 height 25
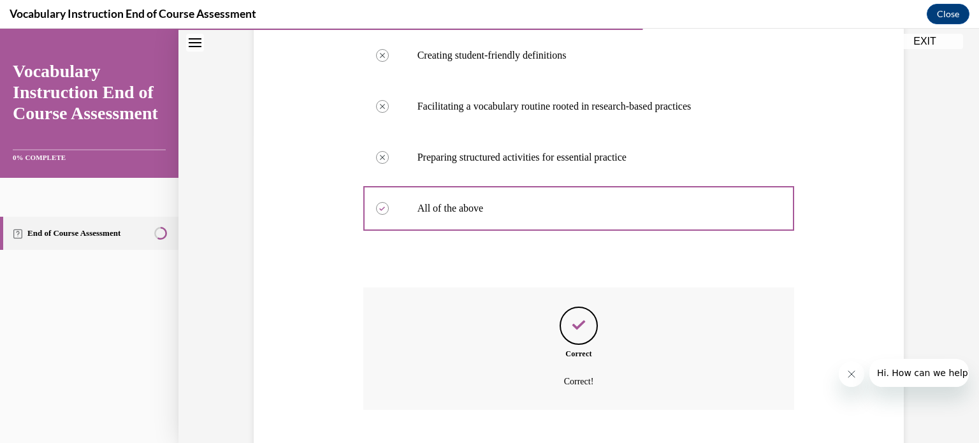
scroll to position [386, 0]
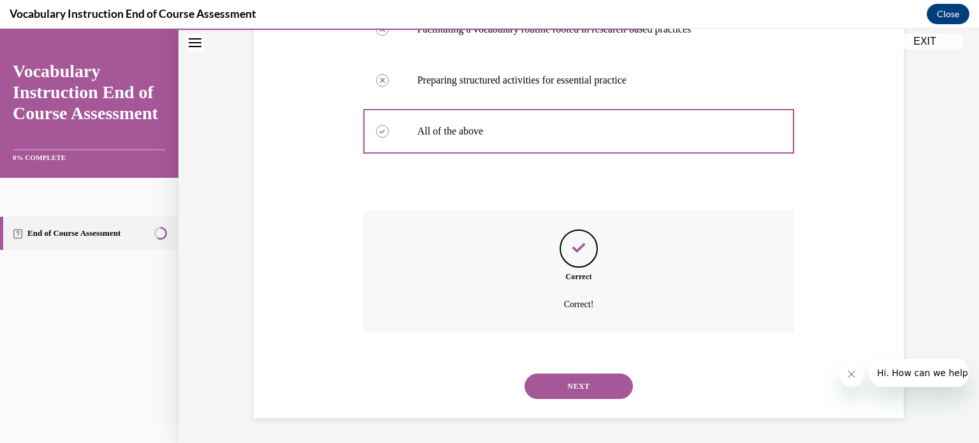
click at [579, 393] on button "NEXT" at bounding box center [579, 385] width 108 height 25
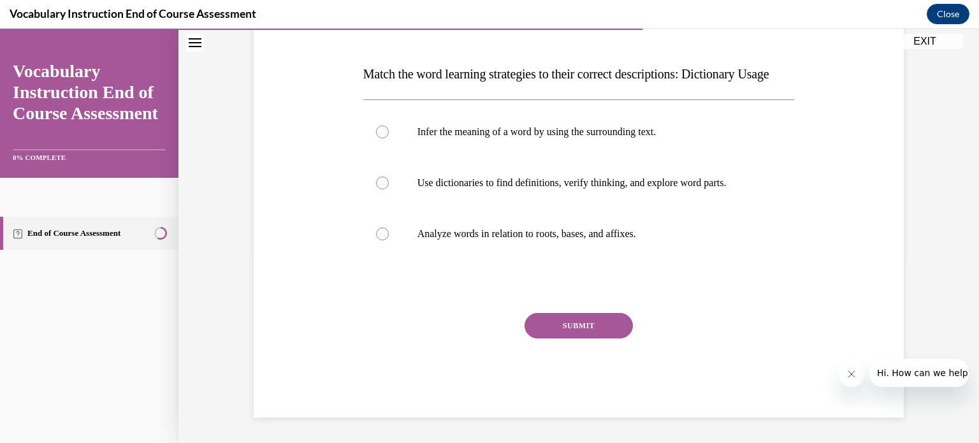
scroll to position [157, 0]
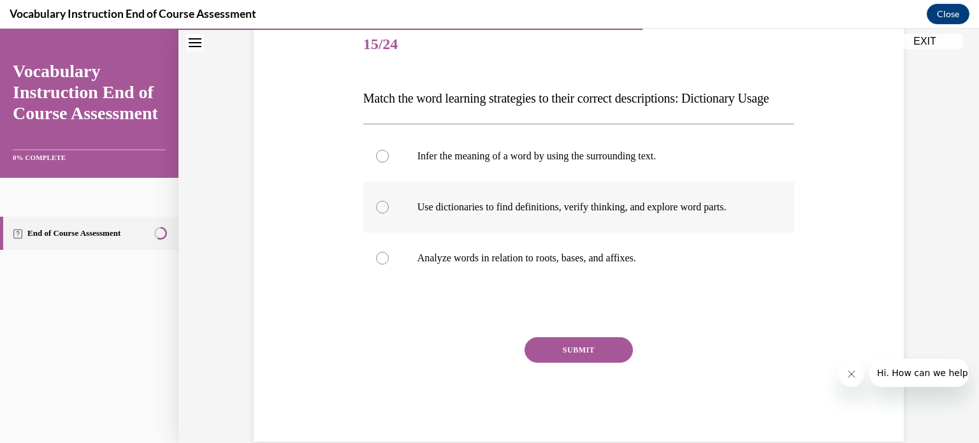
click at [665, 214] on p "Use dictionaries to find definitions, verify thinking, and explore word parts." at bounding box center [589, 207] width 345 height 13
click at [389, 214] on input "Use dictionaries to find definitions, verify thinking, and explore word parts." at bounding box center [382, 207] width 13 height 13
radio input "true"
click at [590, 388] on div "SUBMIT" at bounding box center [578, 369] width 431 height 64
click at [591, 363] on button "SUBMIT" at bounding box center [579, 349] width 108 height 25
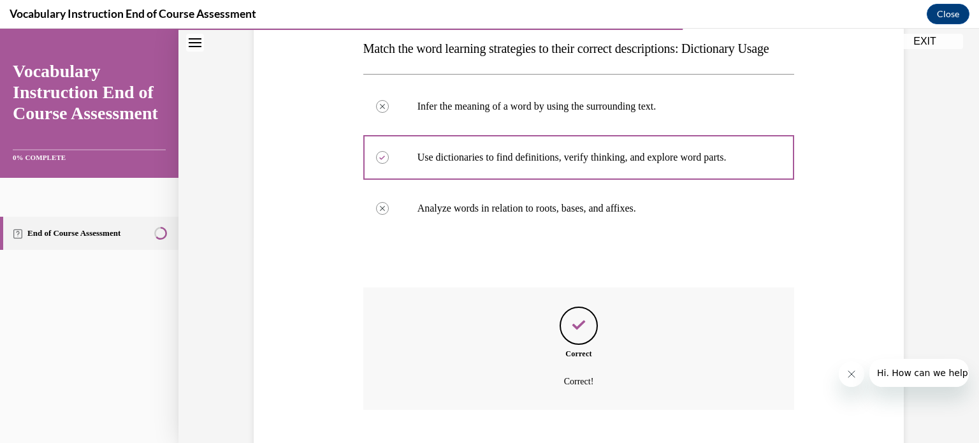
scroll to position [310, 0]
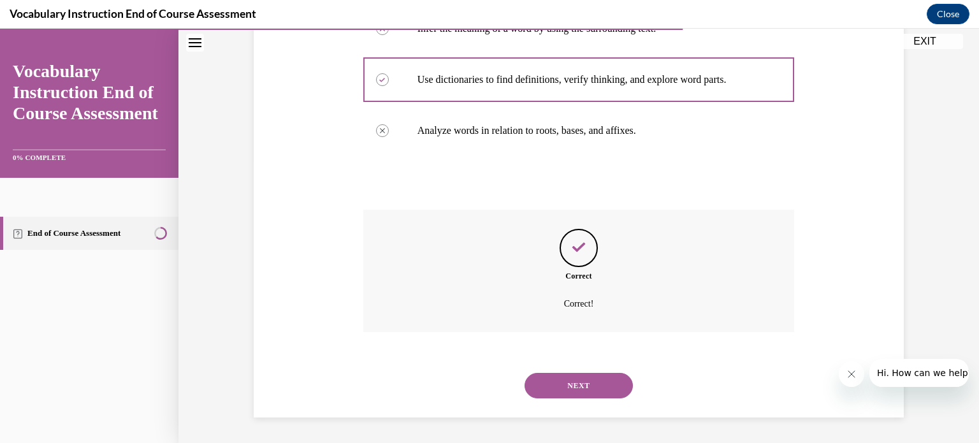
click at [583, 387] on button "NEXT" at bounding box center [579, 385] width 108 height 25
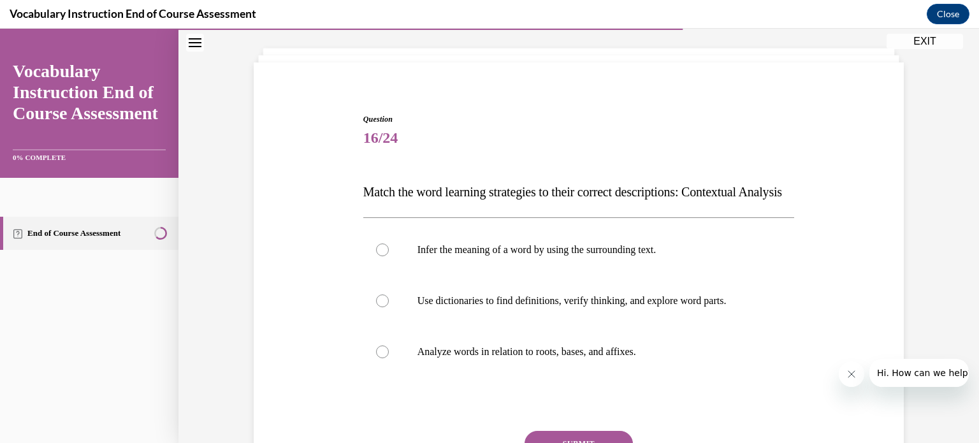
scroll to position [117, 0]
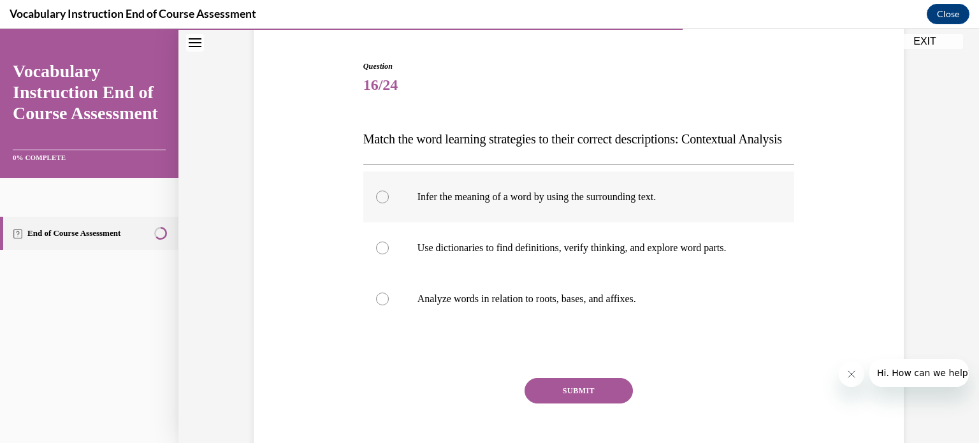
click at [640, 222] on label "Infer the meaning of a word by using the surrounding text." at bounding box center [578, 196] width 431 height 51
click at [389, 203] on input "Infer the meaning of a word by using the surrounding text." at bounding box center [382, 197] width 13 height 13
radio input "true"
click at [599, 403] on button "SUBMIT" at bounding box center [579, 390] width 108 height 25
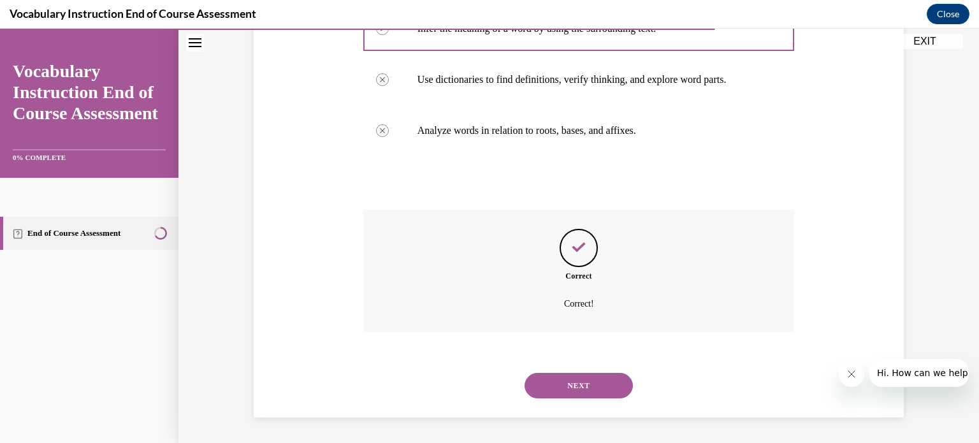
scroll to position [310, 0]
click at [589, 392] on button "NEXT" at bounding box center [579, 385] width 108 height 25
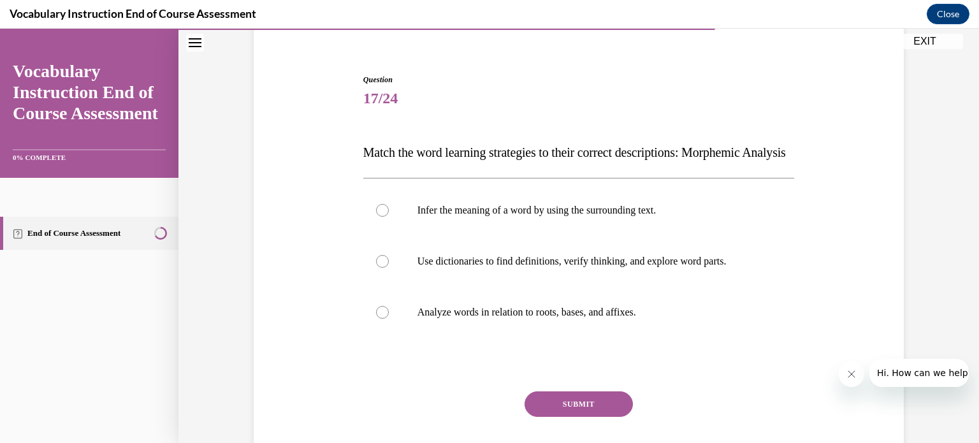
scroll to position [104, 0]
click at [510, 337] on label "Analyze words in relation to roots, bases, and affixes." at bounding box center [578, 311] width 431 height 51
click at [389, 318] on input "Analyze words in relation to roots, bases, and affixes." at bounding box center [382, 311] width 13 height 13
radio input "true"
click at [564, 416] on button "SUBMIT" at bounding box center [579, 403] width 108 height 25
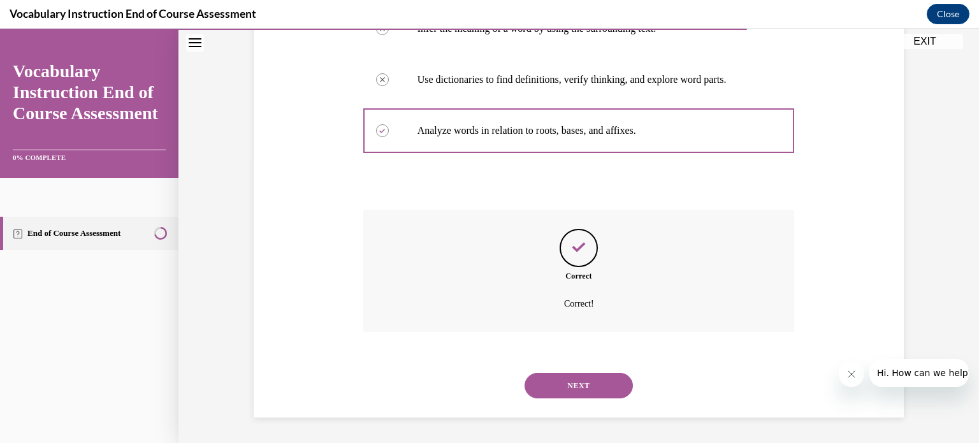
scroll to position [310, 0]
click at [570, 383] on button "NEXT" at bounding box center [579, 385] width 108 height 25
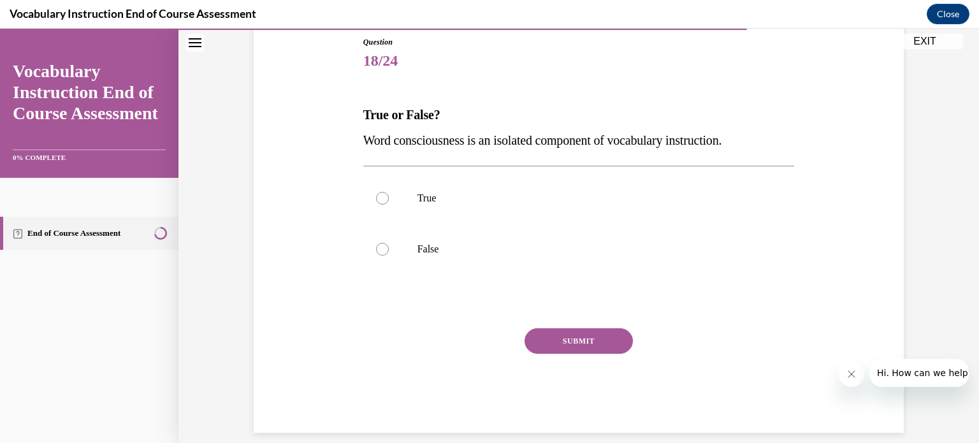
scroll to position [67, 0]
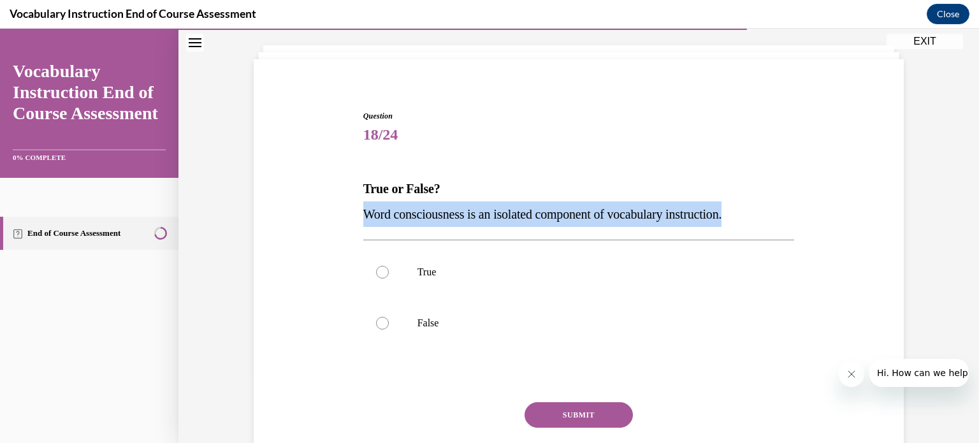
drag, startPoint x: 750, startPoint y: 214, endPoint x: 358, endPoint y: 210, distance: 392.0
click at [363, 210] on span "Word consciousness is an isolated component of vocabulary instruction." at bounding box center [542, 214] width 359 height 14
copy span "Word consciousness is an isolated component of vocabulary instruction."
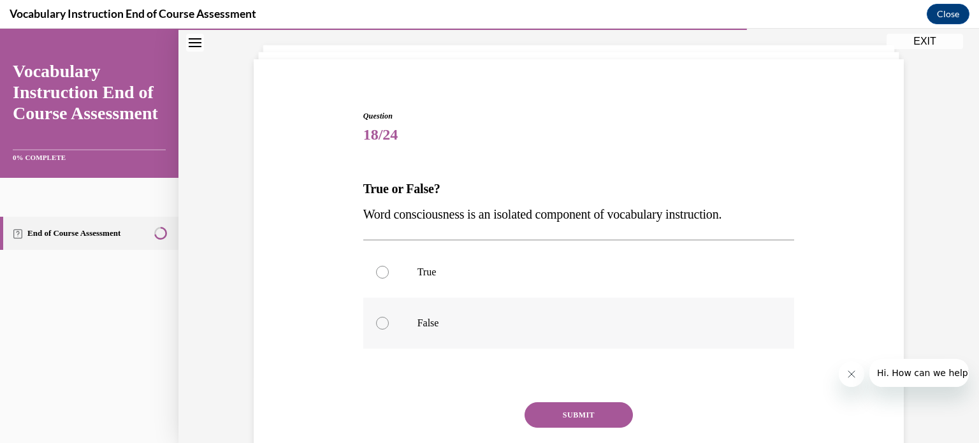
click at [370, 334] on label "False" at bounding box center [578, 323] width 431 height 51
click at [376, 330] on input "False" at bounding box center [382, 323] width 13 height 13
radio input "true"
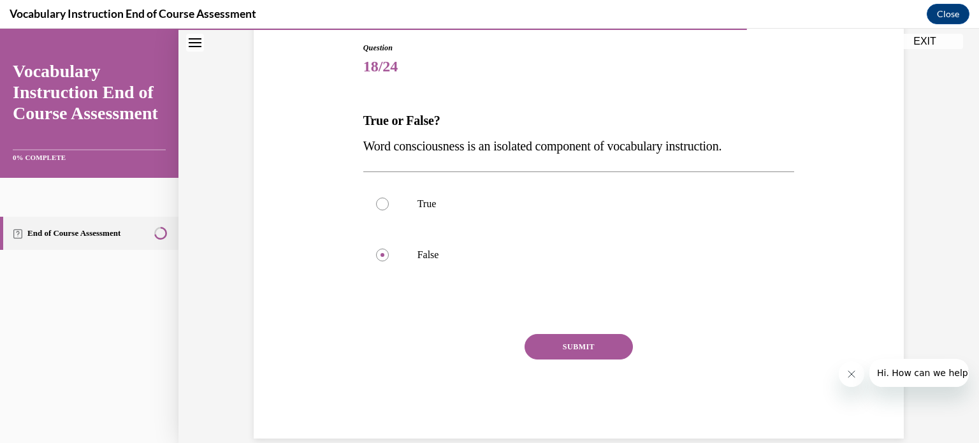
click at [556, 345] on button "SUBMIT" at bounding box center [579, 346] width 108 height 25
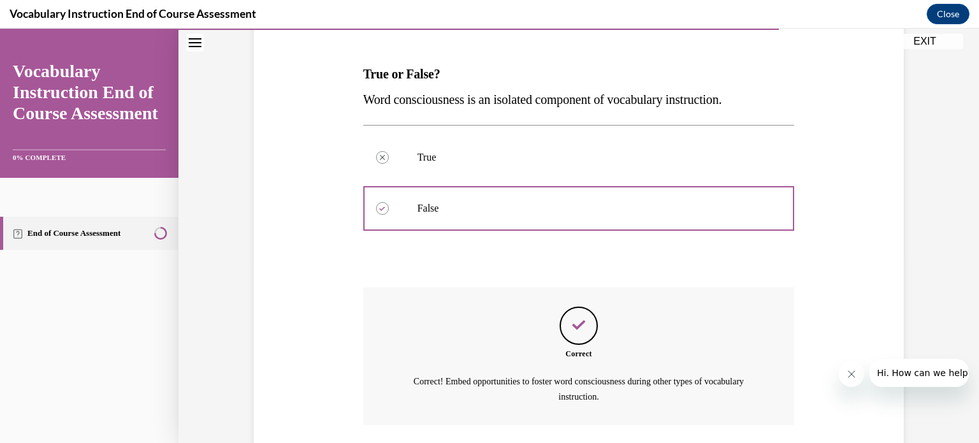
scroll to position [274, 0]
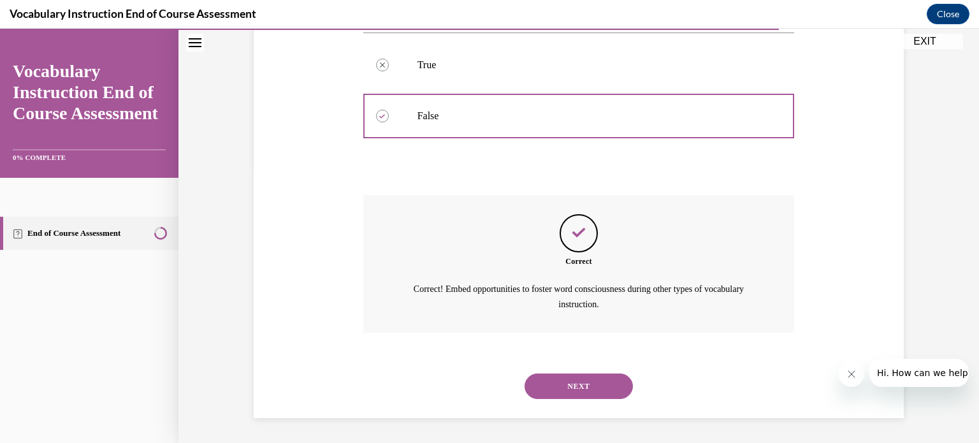
click at [563, 377] on button "NEXT" at bounding box center [579, 385] width 108 height 25
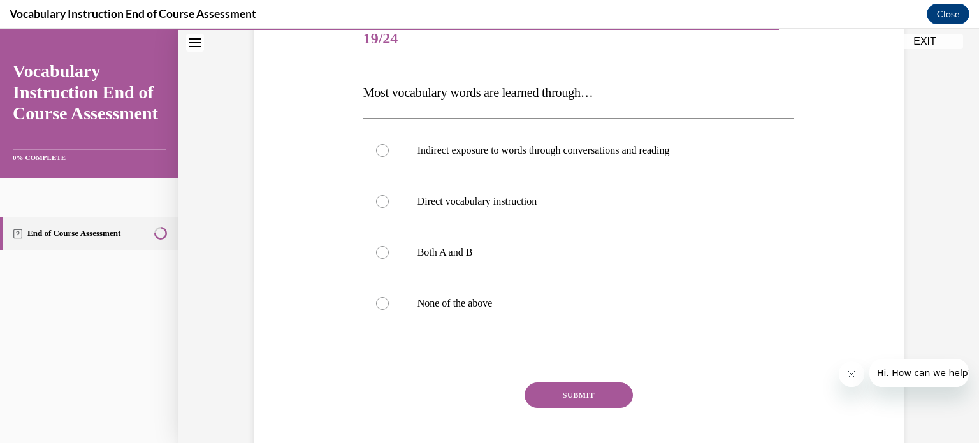
scroll to position [165, 0]
click at [396, 247] on label "Both A and B" at bounding box center [578, 250] width 431 height 51
click at [389, 247] on input "Both A and B" at bounding box center [382, 250] width 13 height 13
radio input "true"
click at [606, 402] on button "SUBMIT" at bounding box center [579, 392] width 108 height 25
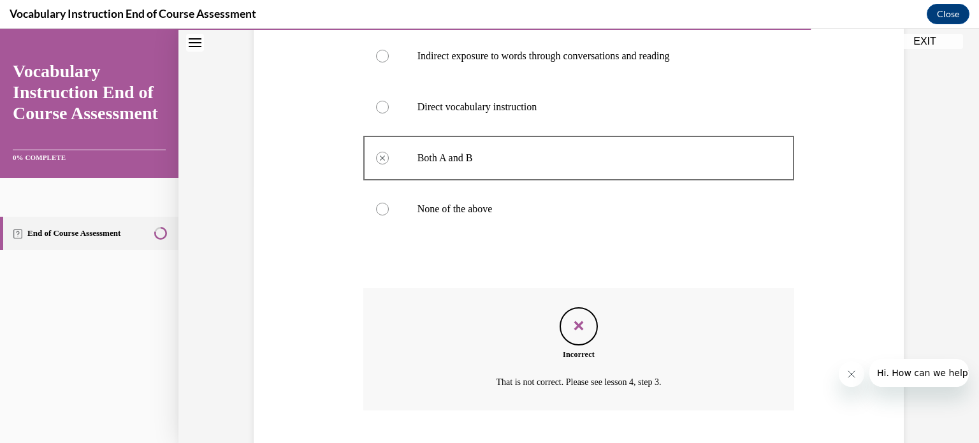
scroll to position [335, 0]
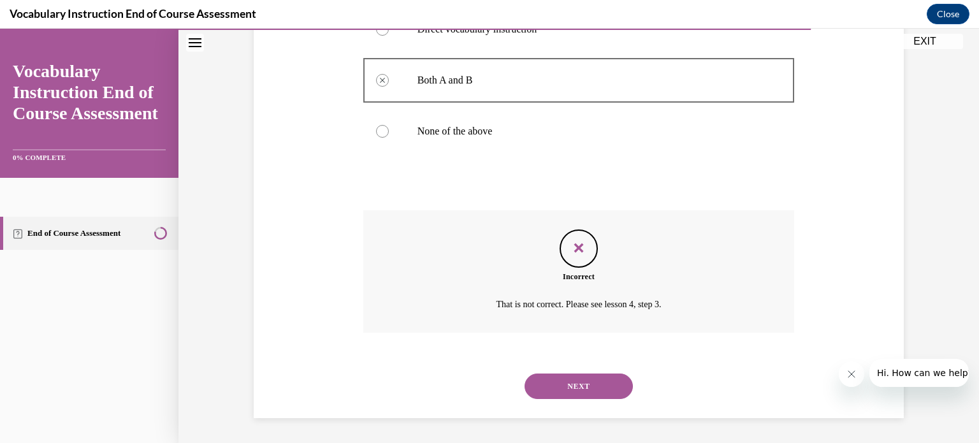
click at [602, 390] on button "NEXT" at bounding box center [579, 385] width 108 height 25
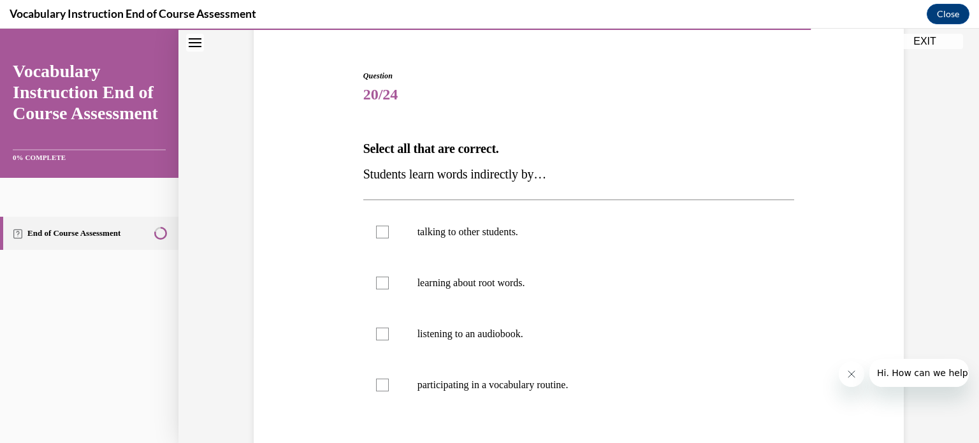
scroll to position [152, 0]
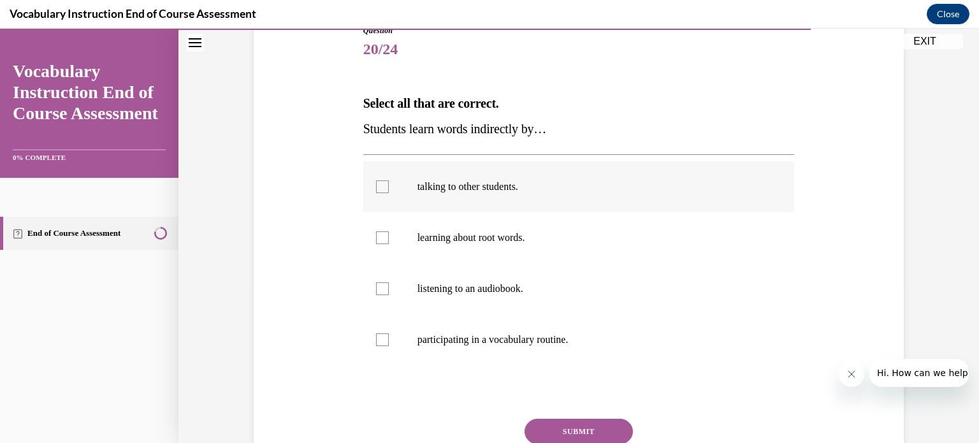
click at [419, 190] on p "talking to other students." at bounding box center [589, 186] width 345 height 13
click at [389, 190] on input "talking to other students." at bounding box center [382, 186] width 13 height 13
checkbox input "true"
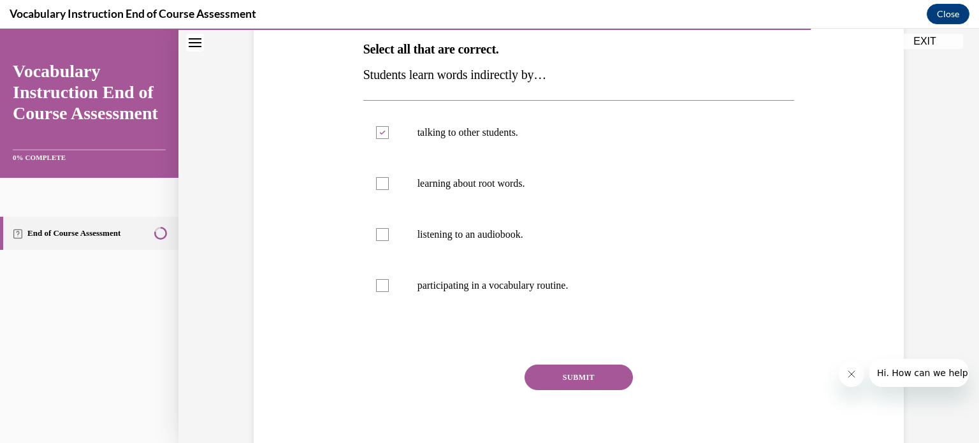
scroll to position [206, 0]
click at [404, 230] on label "listening to an audiobook." at bounding box center [578, 235] width 431 height 51
click at [389, 230] on input "listening to an audiobook." at bounding box center [382, 235] width 13 height 13
checkbox input "true"
click at [605, 388] on button "SUBMIT" at bounding box center [579, 377] width 108 height 25
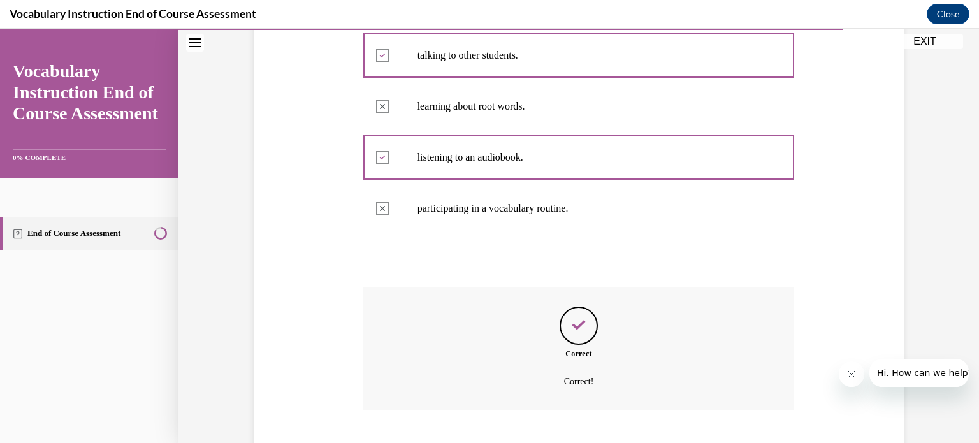
scroll to position [361, 0]
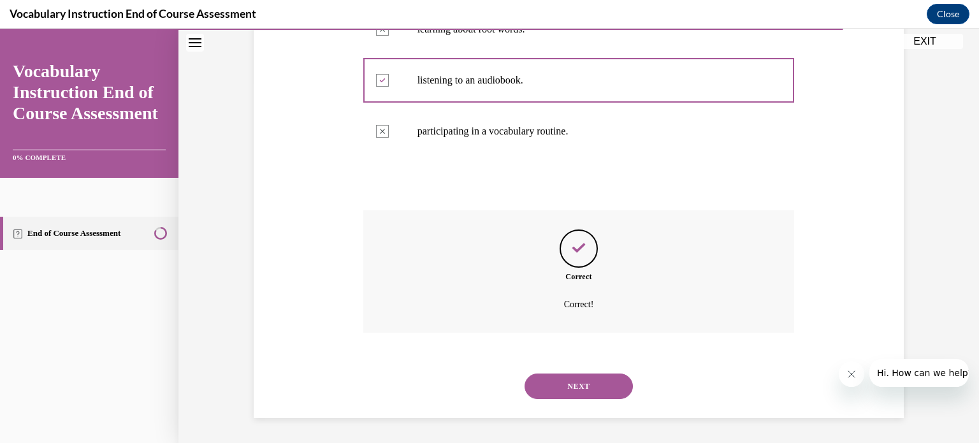
click at [605, 388] on button "NEXT" at bounding box center [579, 385] width 108 height 25
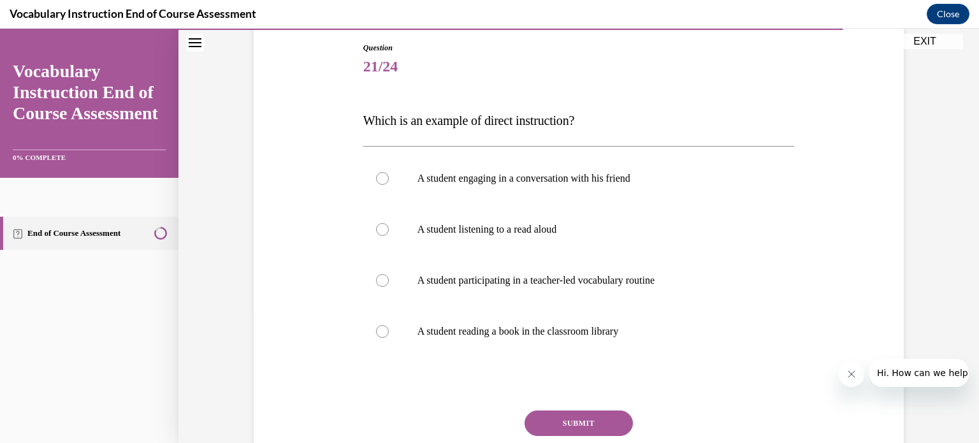
scroll to position [135, 0]
click at [451, 284] on p "A student participating in a teacher-led vocabulary routine" at bounding box center [589, 280] width 345 height 13
click at [389, 284] on input "A student participating in a teacher-led vocabulary routine" at bounding box center [382, 280] width 13 height 13
radio input "true"
click at [560, 421] on button "SUBMIT" at bounding box center [579, 422] width 108 height 25
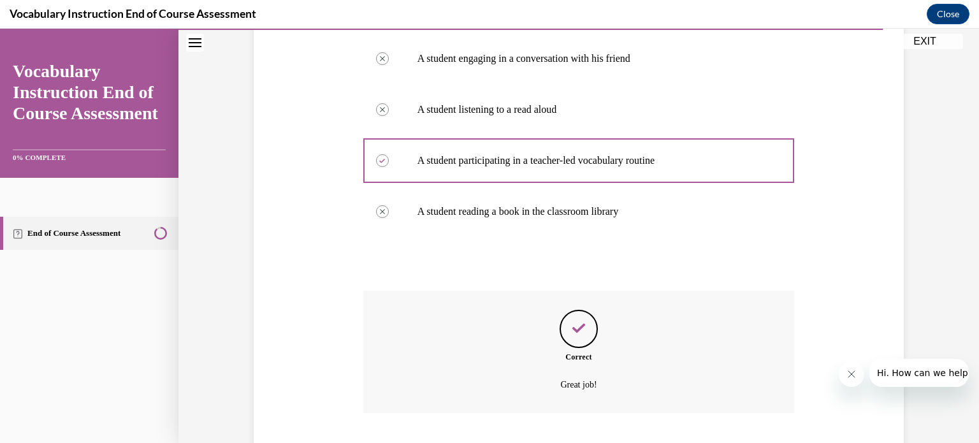
scroll to position [335, 0]
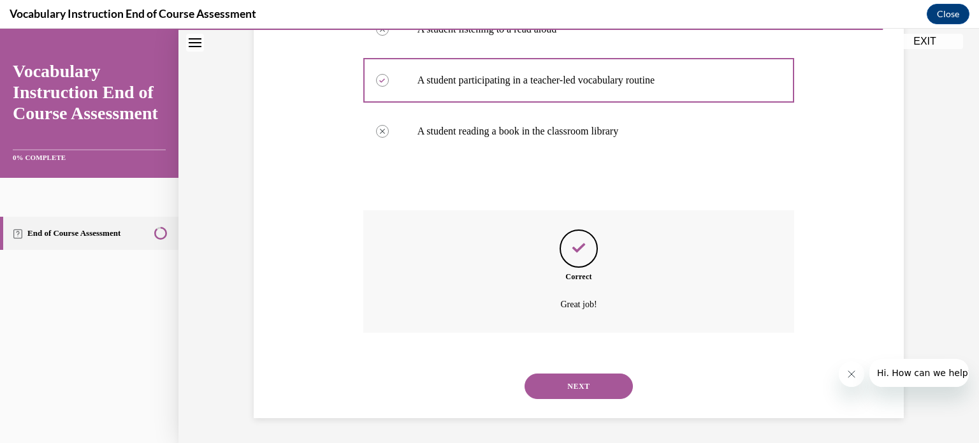
click at [596, 397] on button "NEXT" at bounding box center [579, 385] width 108 height 25
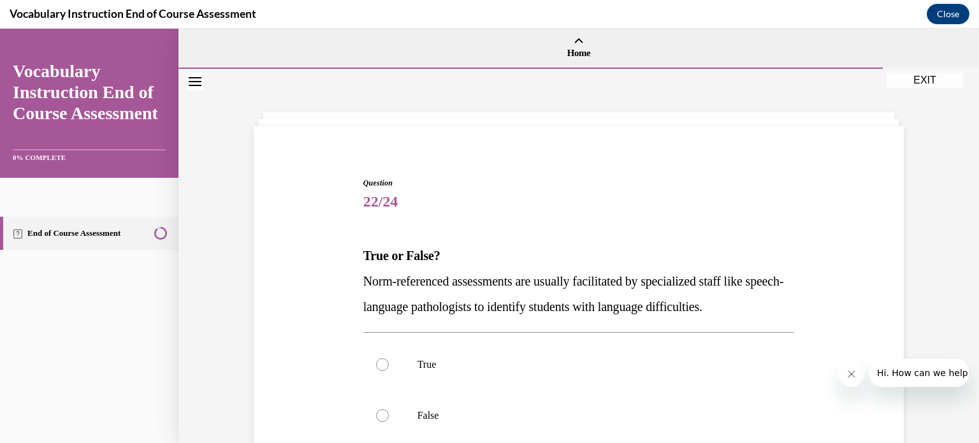
scroll to position [126, 0]
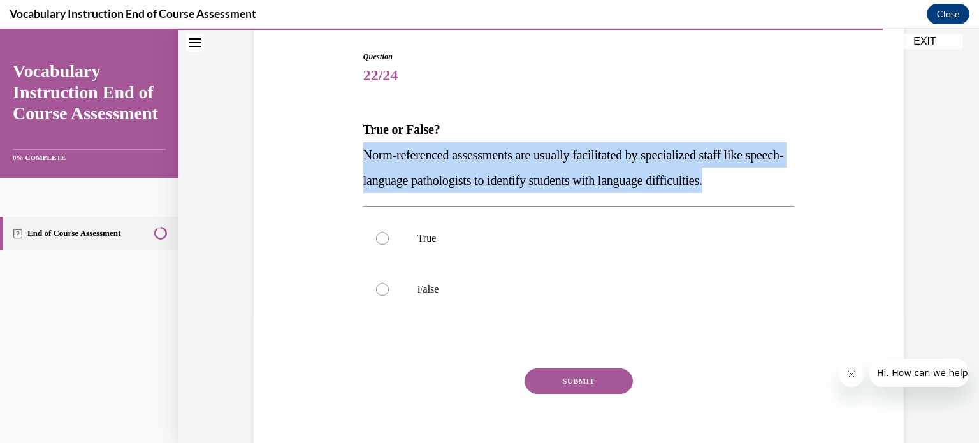
drag, startPoint x: 788, startPoint y: 182, endPoint x: 346, endPoint y: 163, distance: 442.1
click at [346, 163] on div "Question 22/24 True or False? Norm-referenced assessments are usually facilitat…" at bounding box center [578, 243] width 656 height 460
copy span "Norm-referenced assessments are usually facilitated by specialized staff like s…"
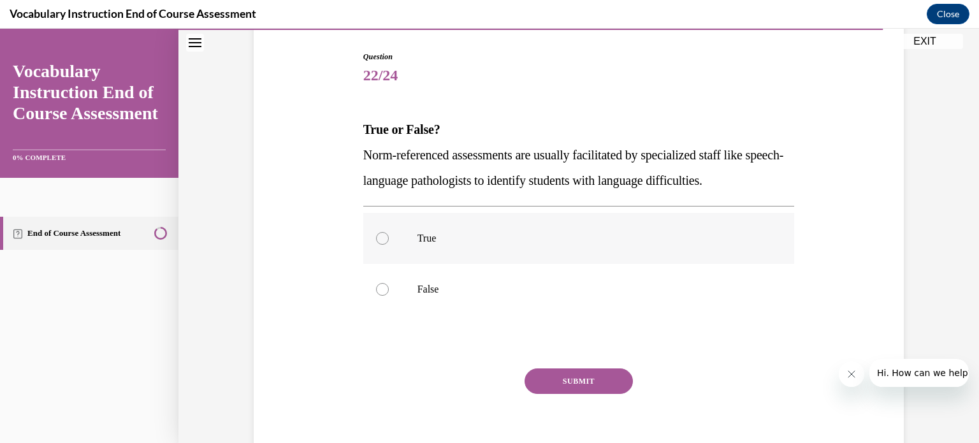
click at [407, 231] on label "True" at bounding box center [578, 238] width 431 height 51
click at [389, 232] on input "True" at bounding box center [382, 238] width 13 height 13
radio input "true"
click at [564, 379] on button "SUBMIT" at bounding box center [579, 380] width 108 height 25
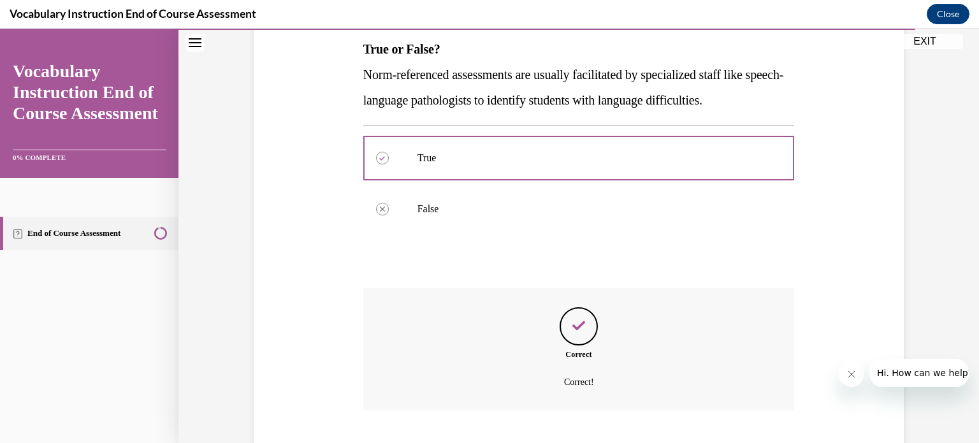
scroll to position [284, 0]
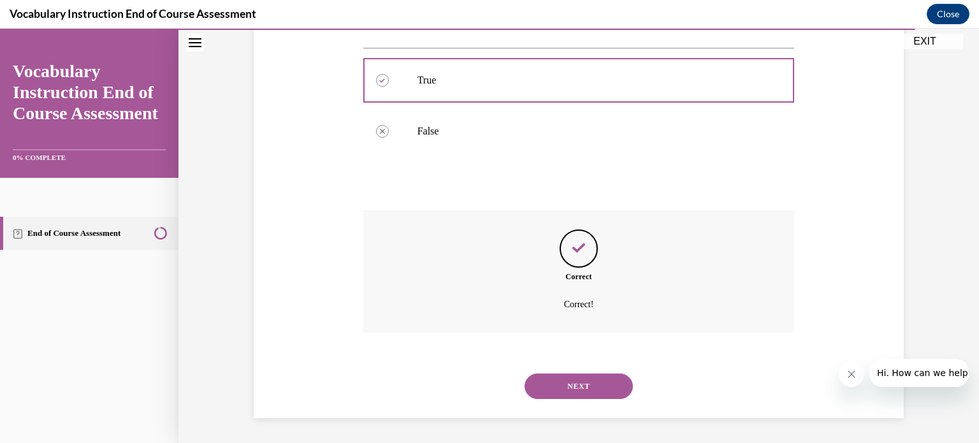
click at [576, 391] on button "NEXT" at bounding box center [579, 385] width 108 height 25
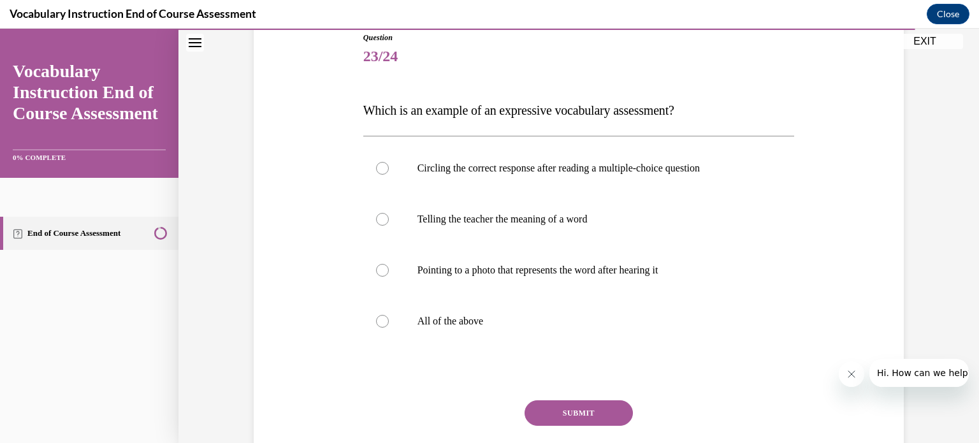
scroll to position [147, 0]
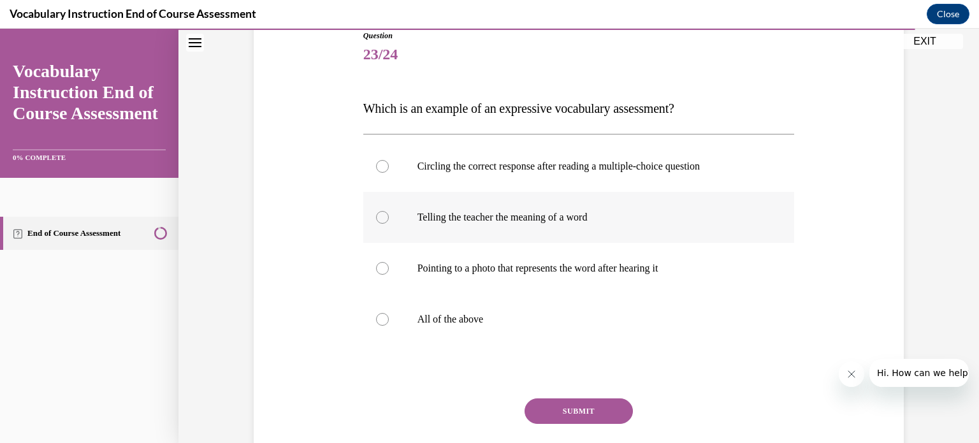
click at [539, 211] on p "Telling the teacher the meaning of a word" at bounding box center [589, 217] width 345 height 13
click at [389, 211] on input "Telling the teacher the meaning of a word" at bounding box center [382, 217] width 13 height 13
radio input "true"
click at [597, 412] on button "SUBMIT" at bounding box center [579, 410] width 108 height 25
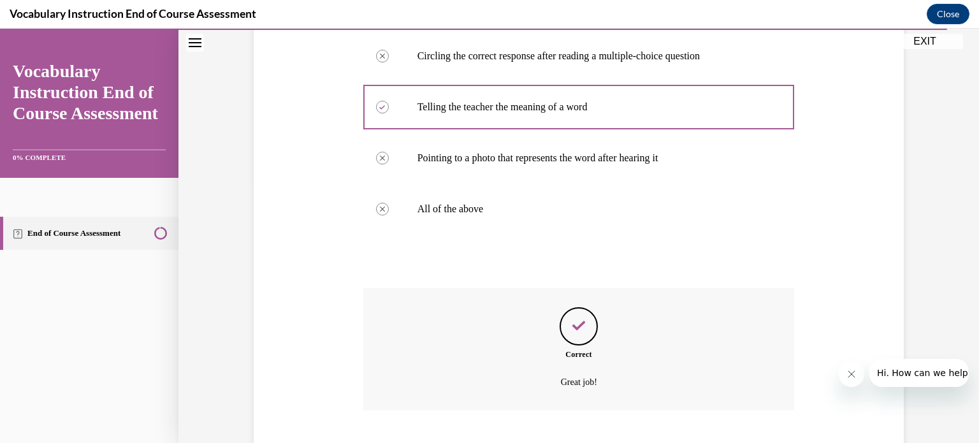
scroll to position [335, 0]
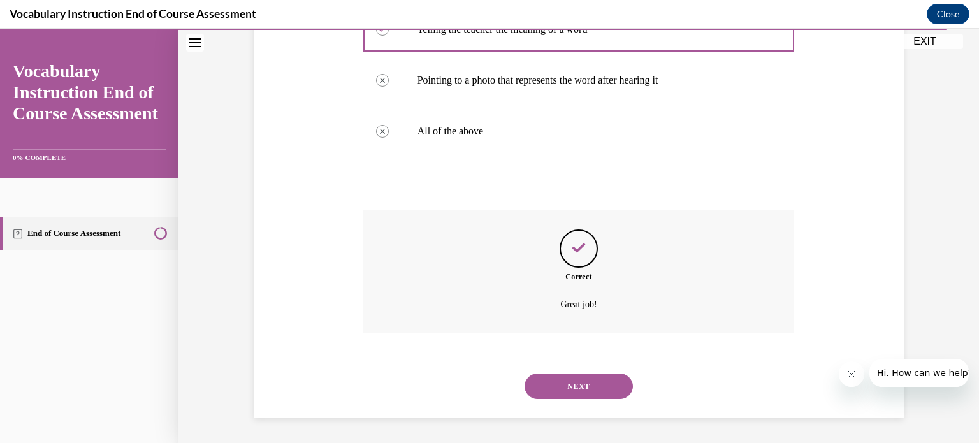
click at [586, 385] on button "NEXT" at bounding box center [579, 385] width 108 height 25
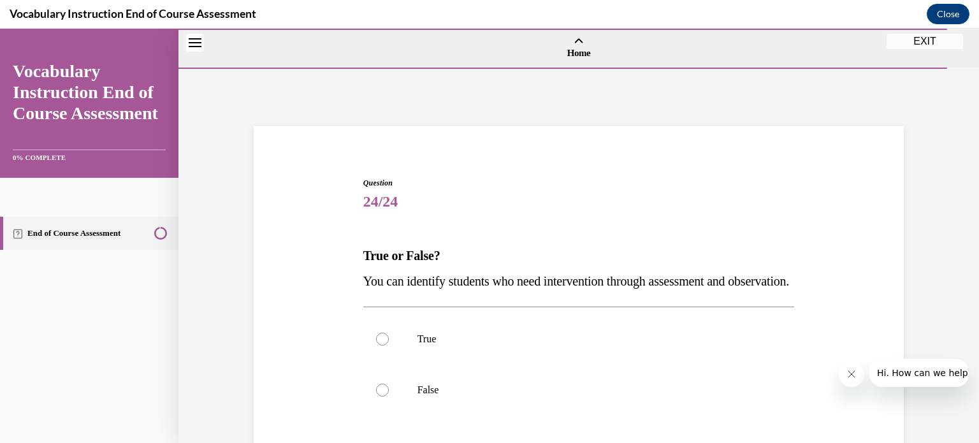
scroll to position [127, 0]
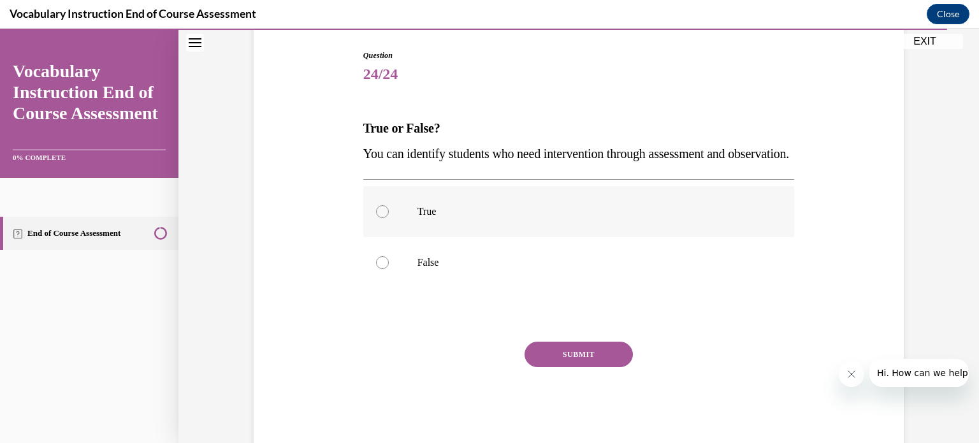
click at [366, 237] on label "True" at bounding box center [578, 211] width 431 height 51
click at [376, 218] on input "True" at bounding box center [382, 211] width 13 height 13
radio input "true"
click at [563, 367] on button "SUBMIT" at bounding box center [579, 354] width 108 height 25
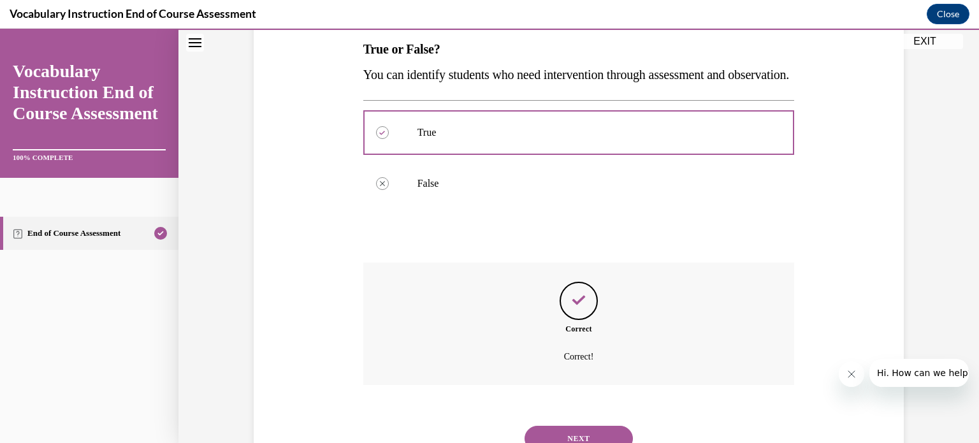
scroll to position [284, 0]
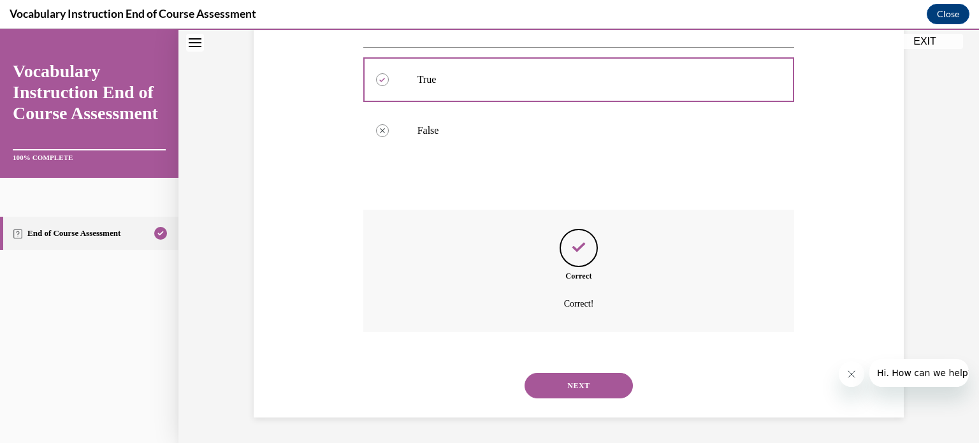
click at [561, 370] on div "NEXT" at bounding box center [578, 385] width 431 height 51
click at [558, 384] on button "NEXT" at bounding box center [579, 385] width 108 height 25
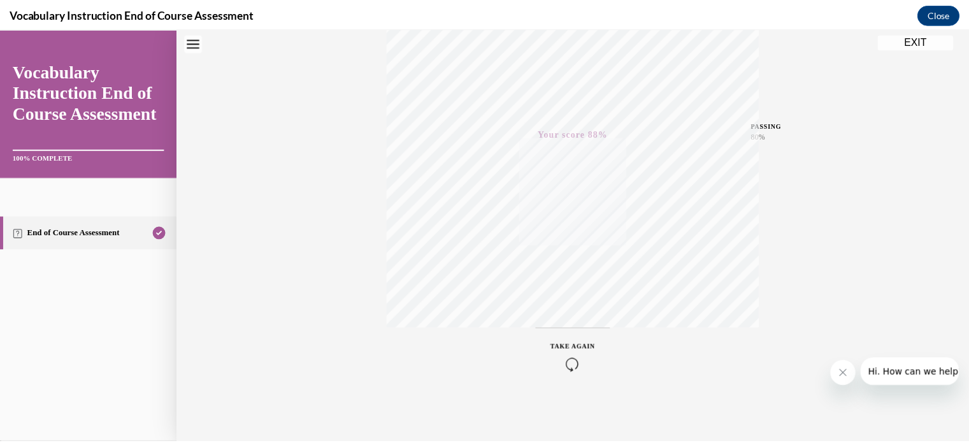
scroll to position [0, 0]
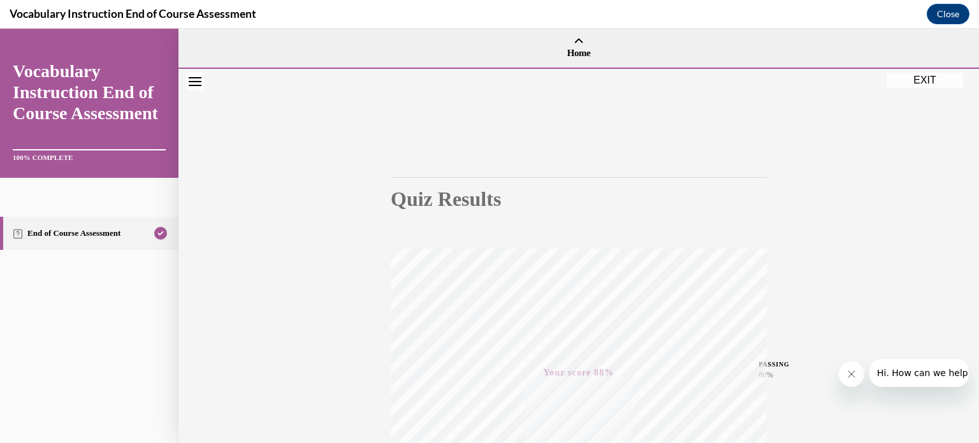
click at [905, 78] on button "EXIT" at bounding box center [925, 80] width 76 height 15
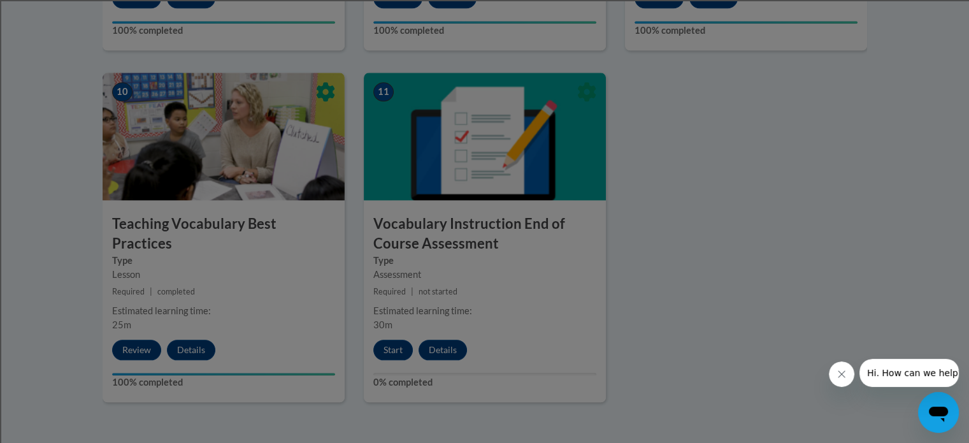
scroll to position [1411, 0]
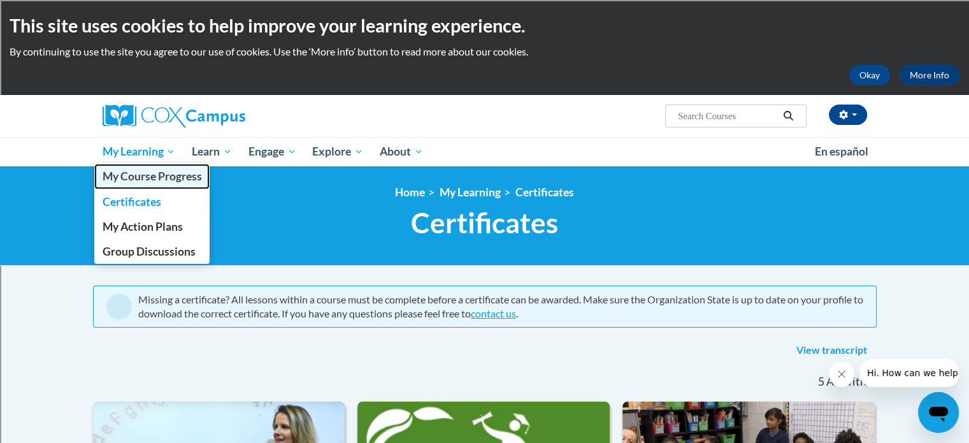
click at [152, 187] on link "My Course Progress" at bounding box center [152, 176] width 116 height 25
click at [153, 182] on span "My Course Progress" at bounding box center [151, 176] width 99 height 13
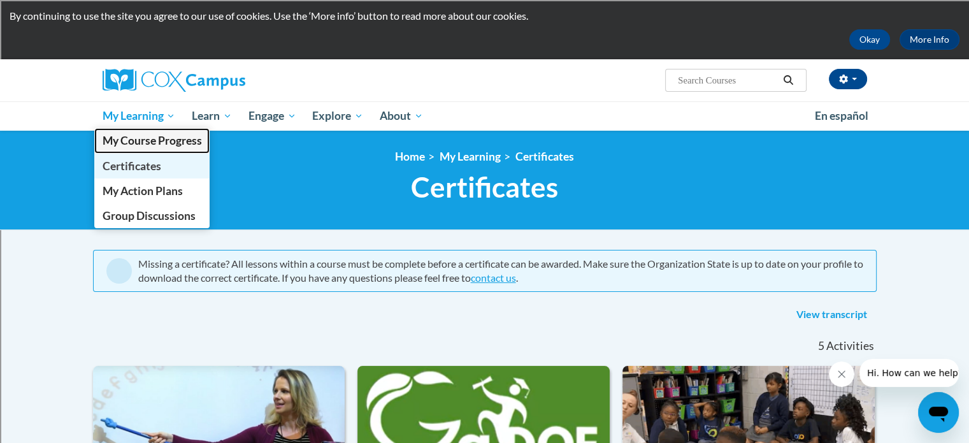
scroll to position [36, 0]
